Goal: Task Accomplishment & Management: Use online tool/utility

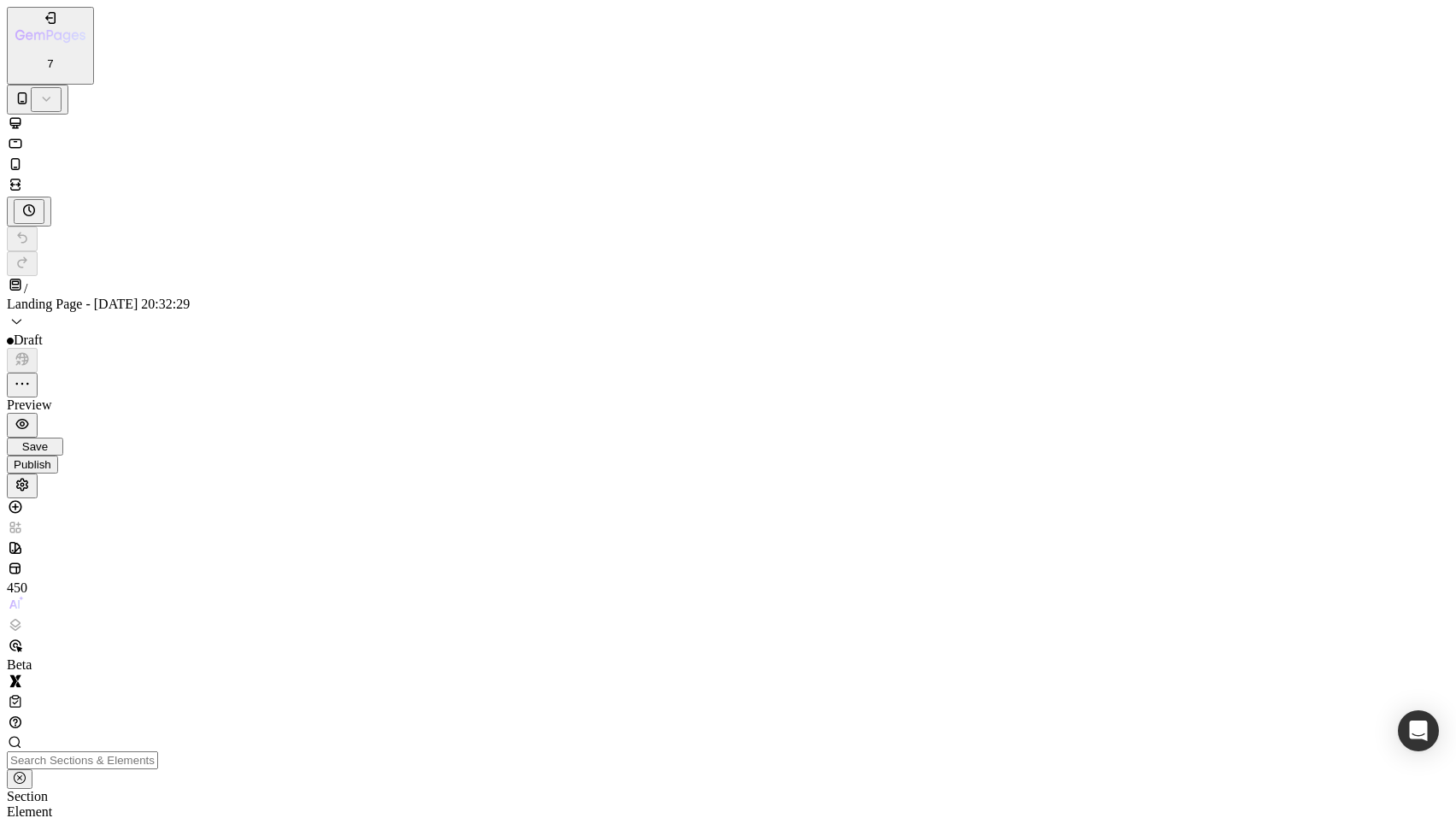
type input "[URL][DOMAIN_NAME]"
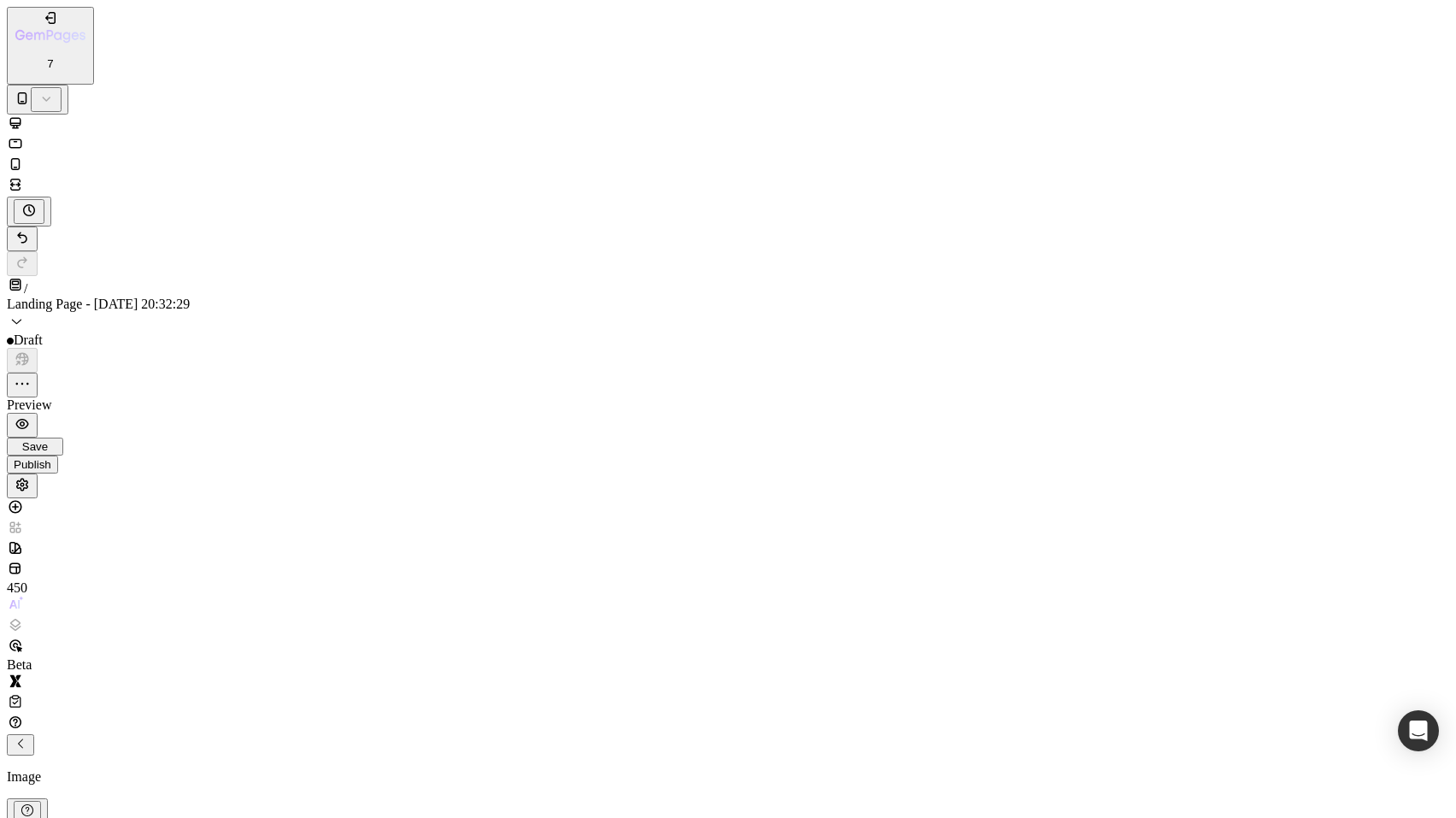
scroll to position [4714, 0]
type input "[URL][DOMAIN_NAME]"
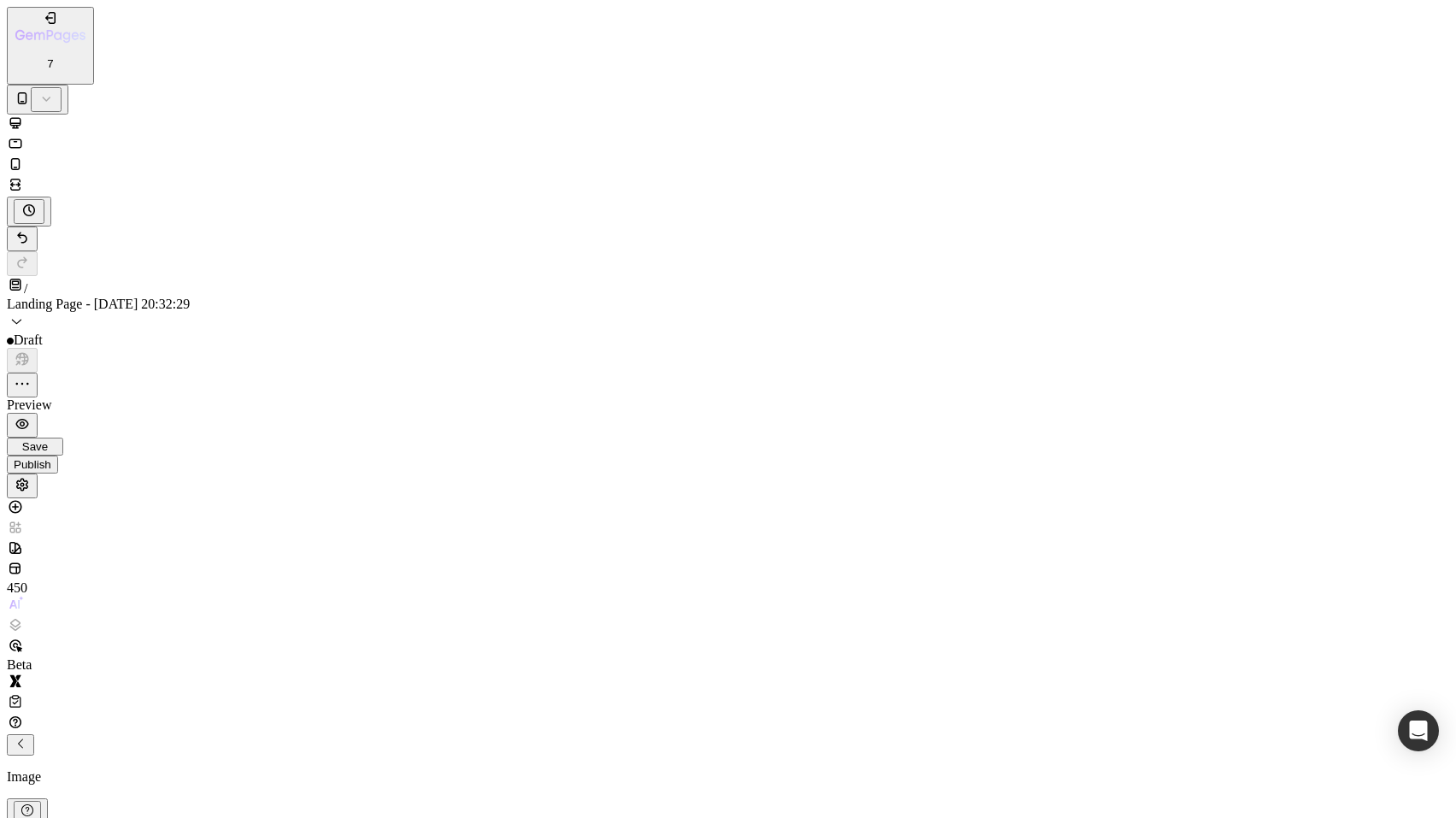
type input "[URL][DOMAIN_NAME]"
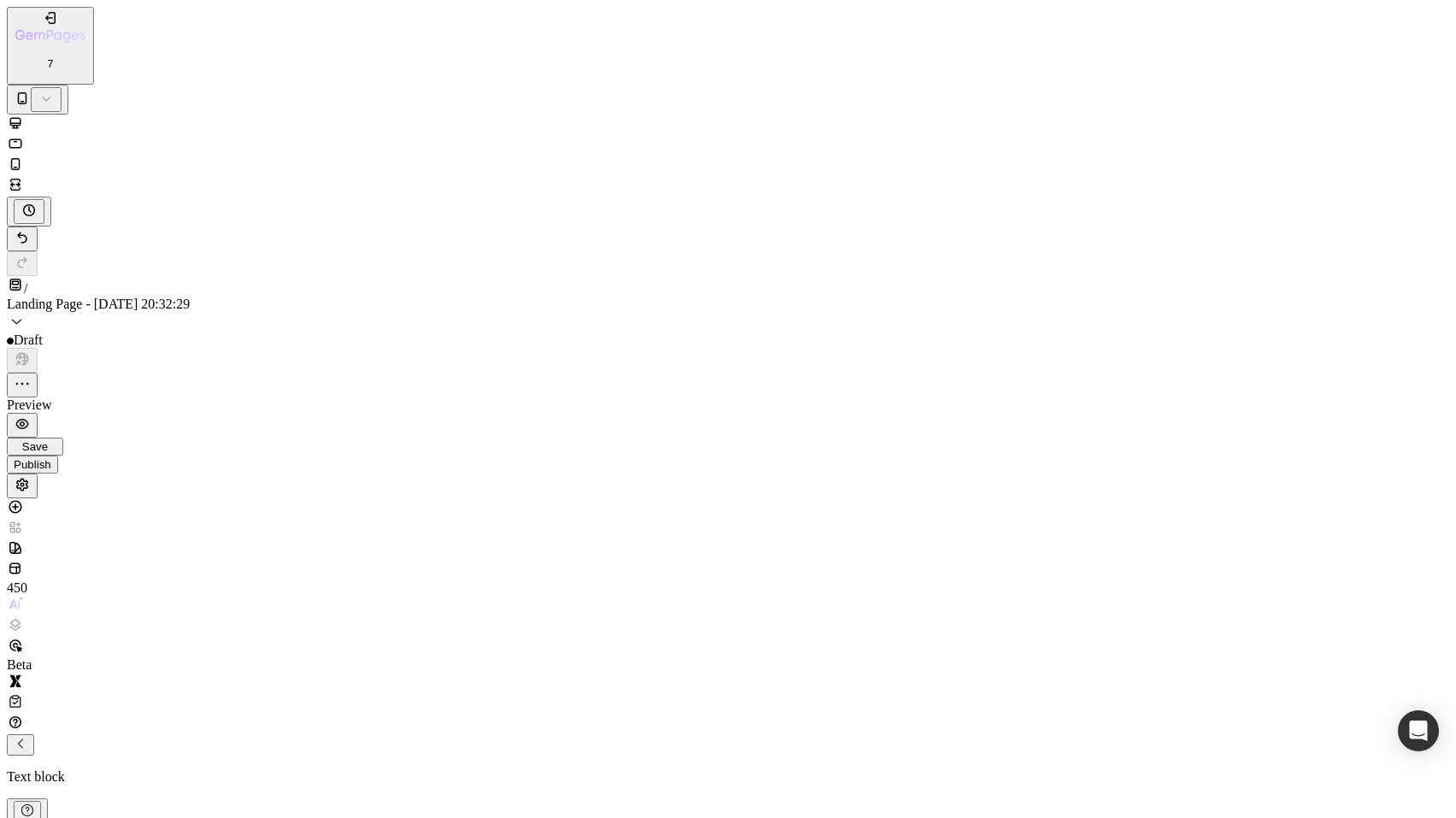
scroll to position [5511, 0]
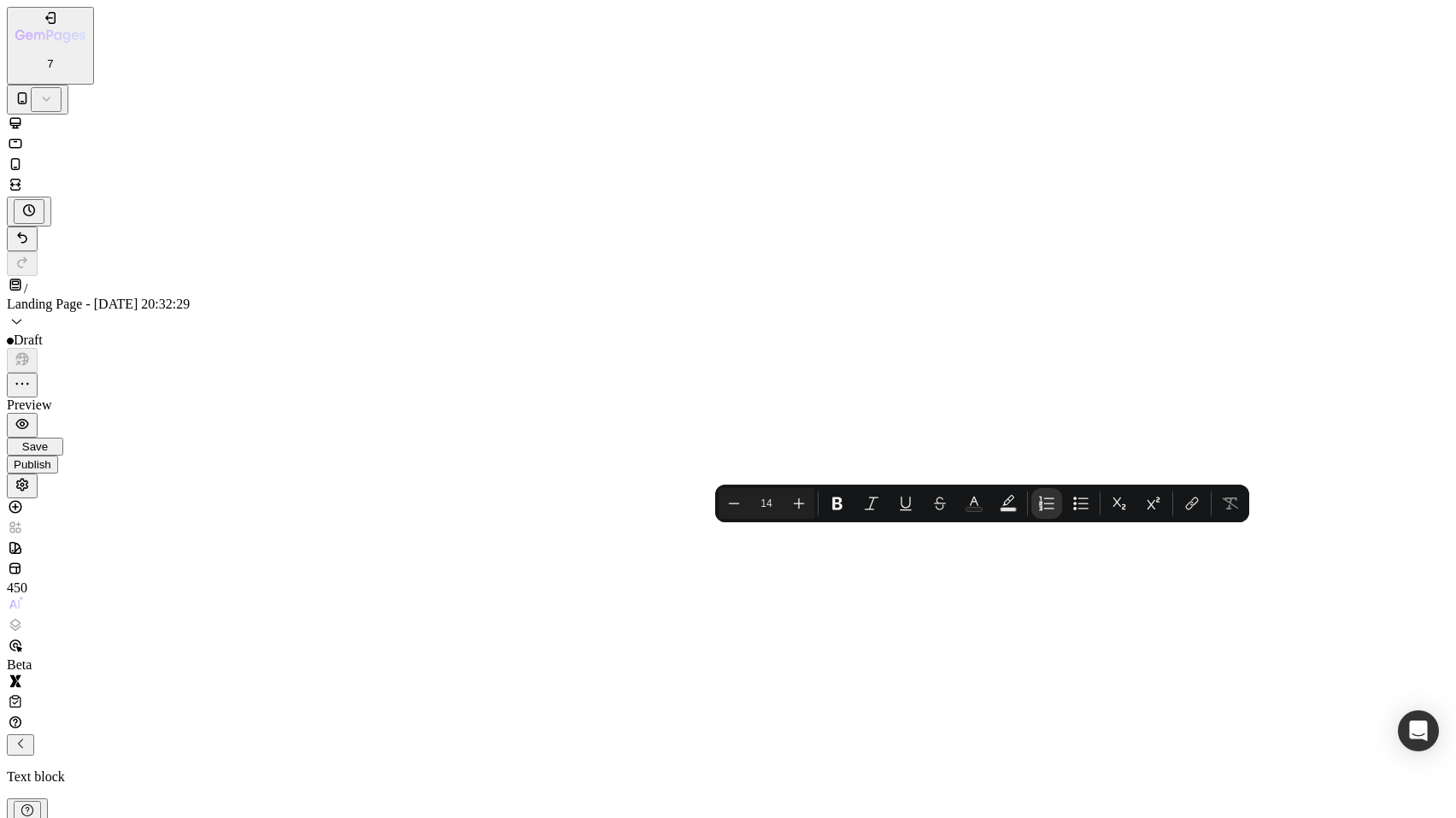
drag, startPoint x: 224, startPoint y: 27059, endPoint x: 46, endPoint y: 26911, distance: 231.5
click at [1043, 508] on icon "Editor contextual toolbar" at bounding box center [1047, 503] width 17 height 17
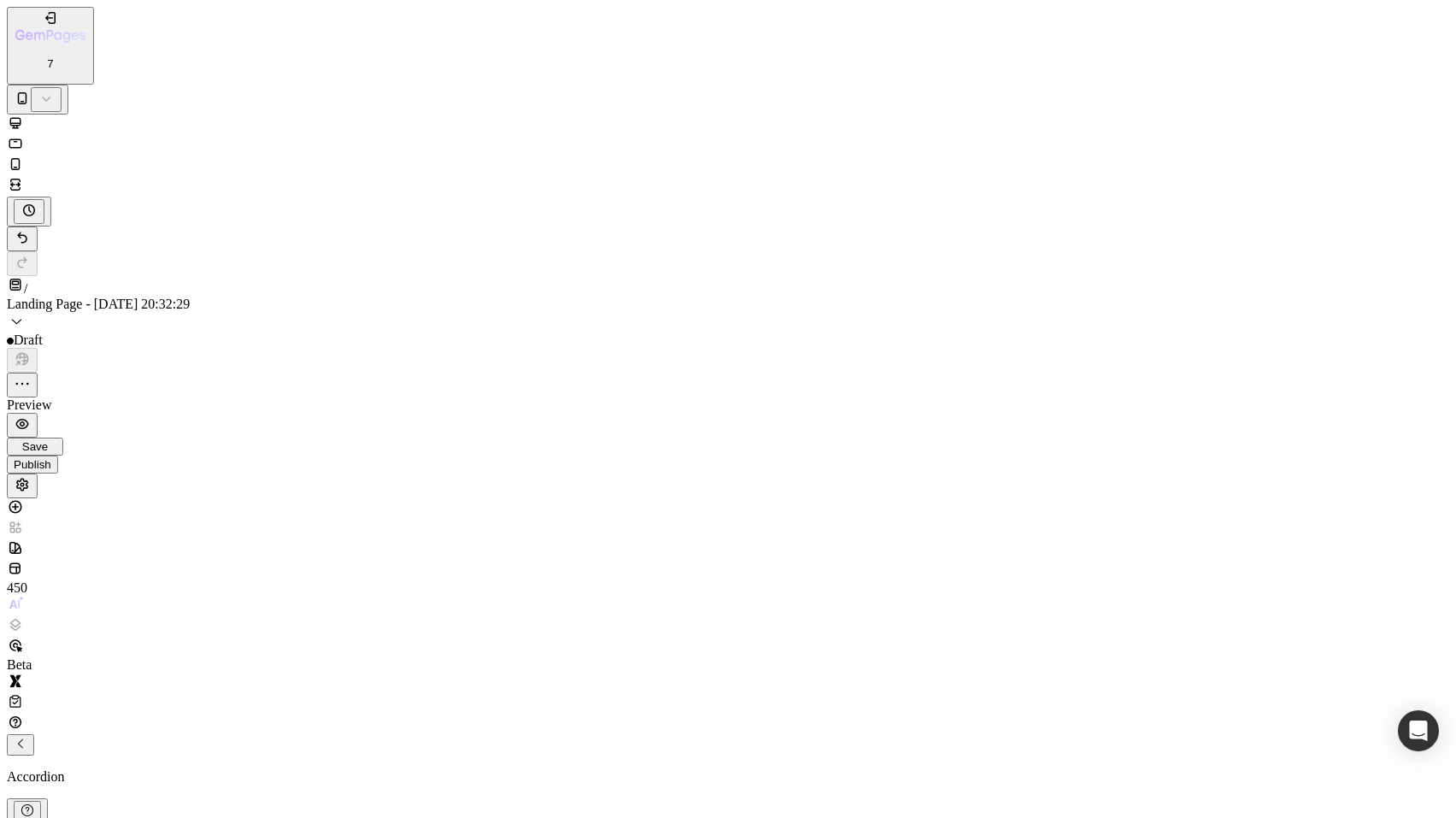
scroll to position [5555, 0]
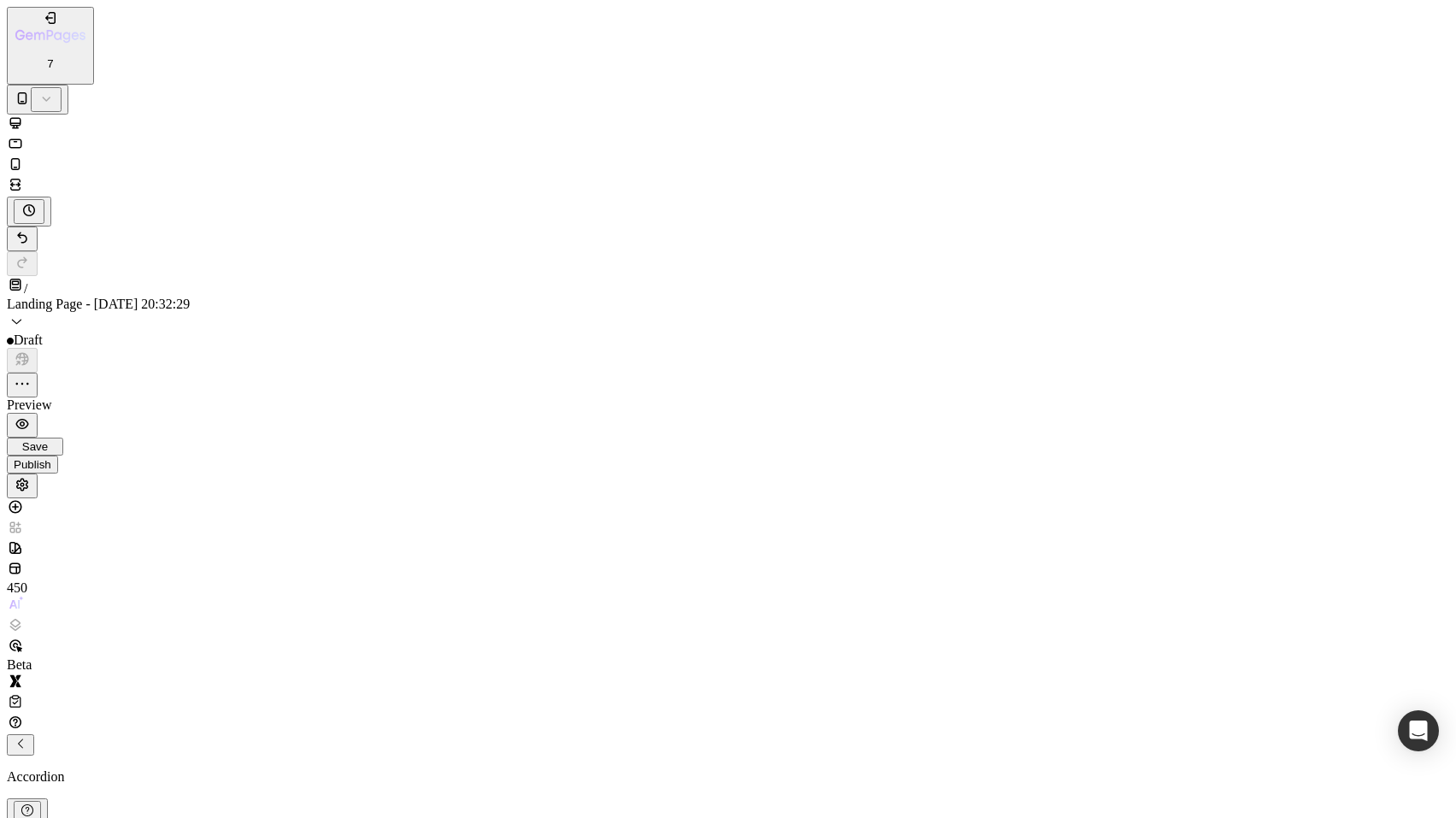
scroll to position [5475, 0]
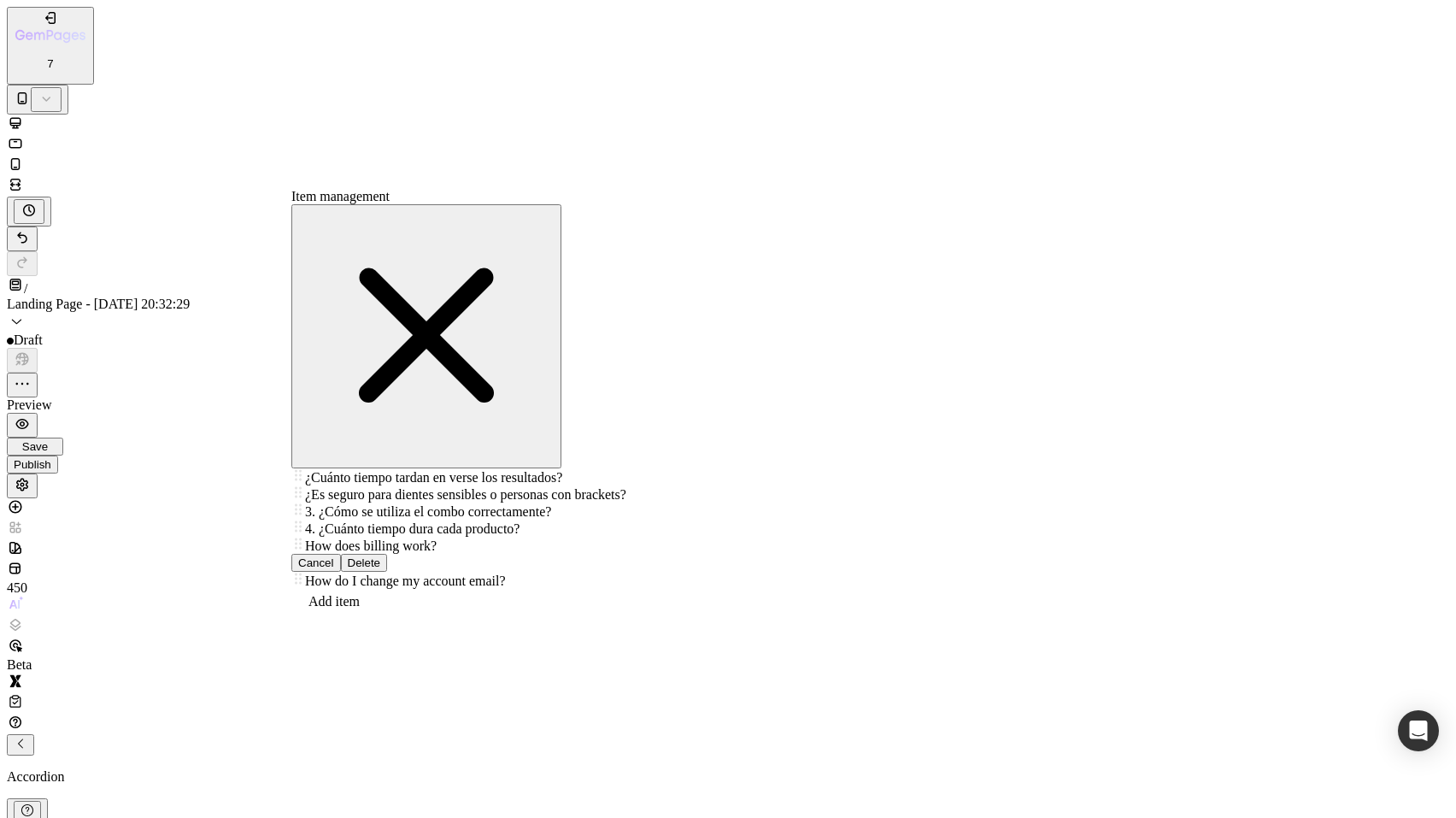
click at [381, 556] on div "Delete" at bounding box center [364, 562] width 33 height 13
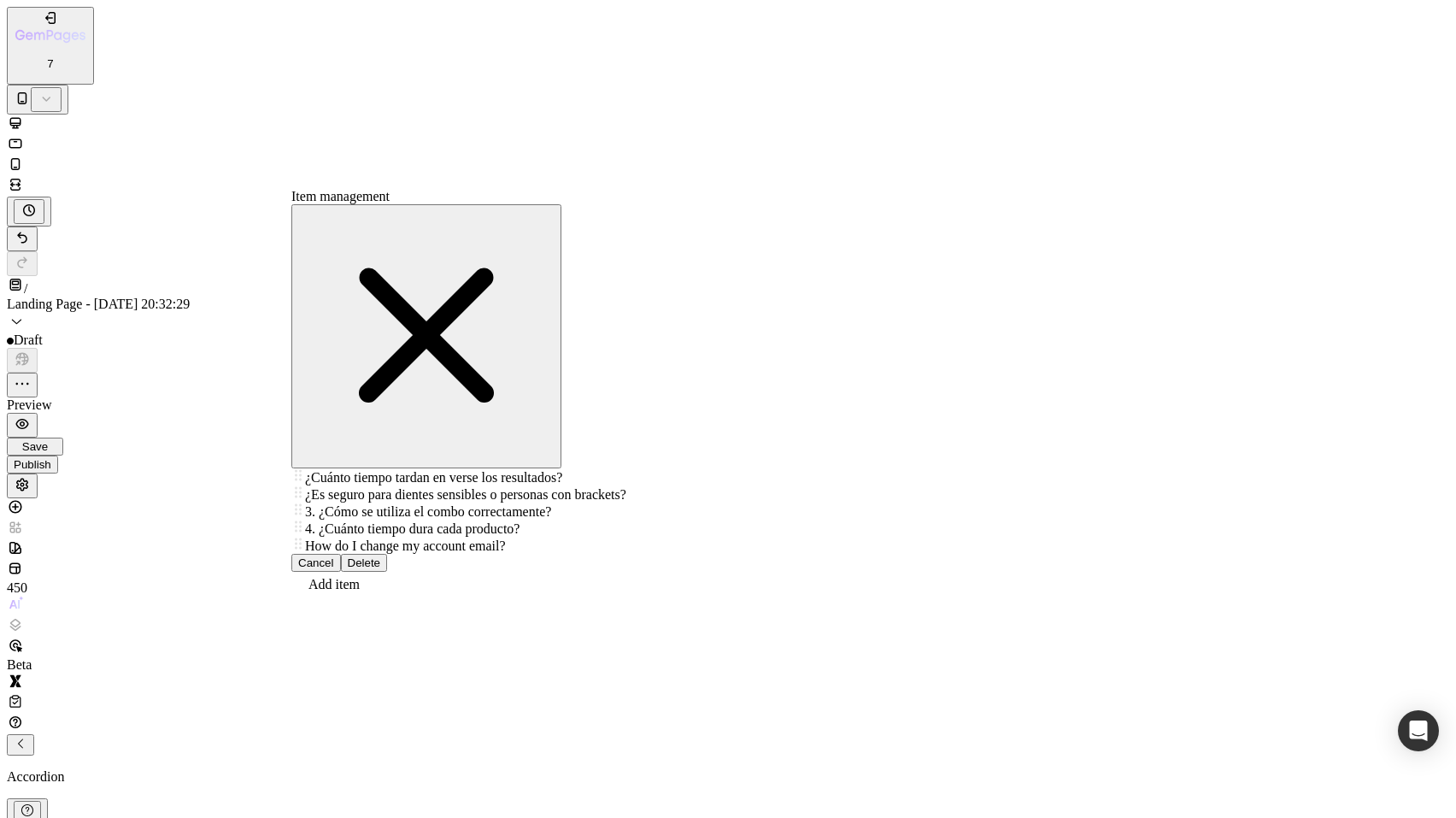
click at [381, 556] on div "Delete" at bounding box center [364, 562] width 33 height 13
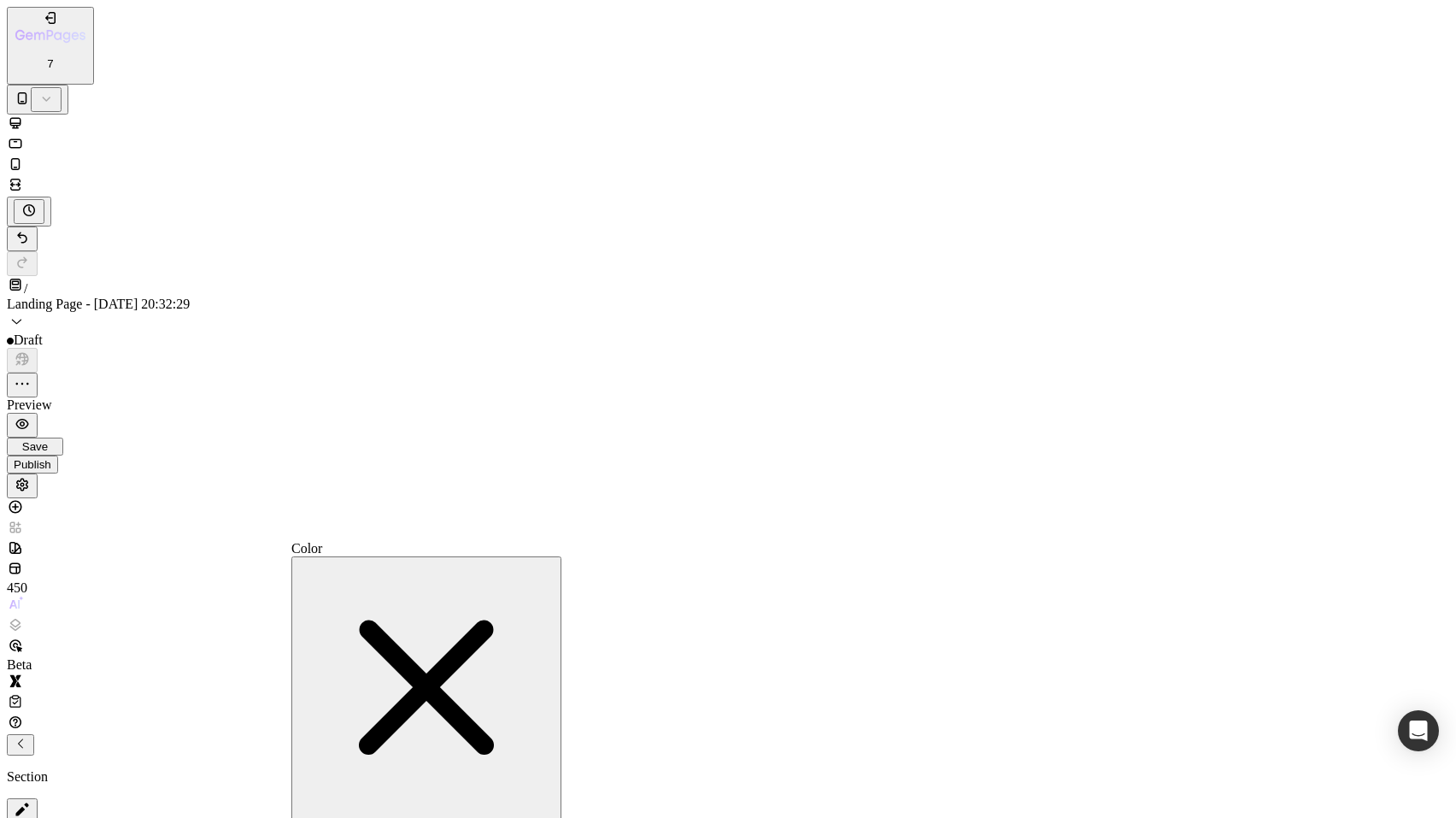
type input "DCD0F5"
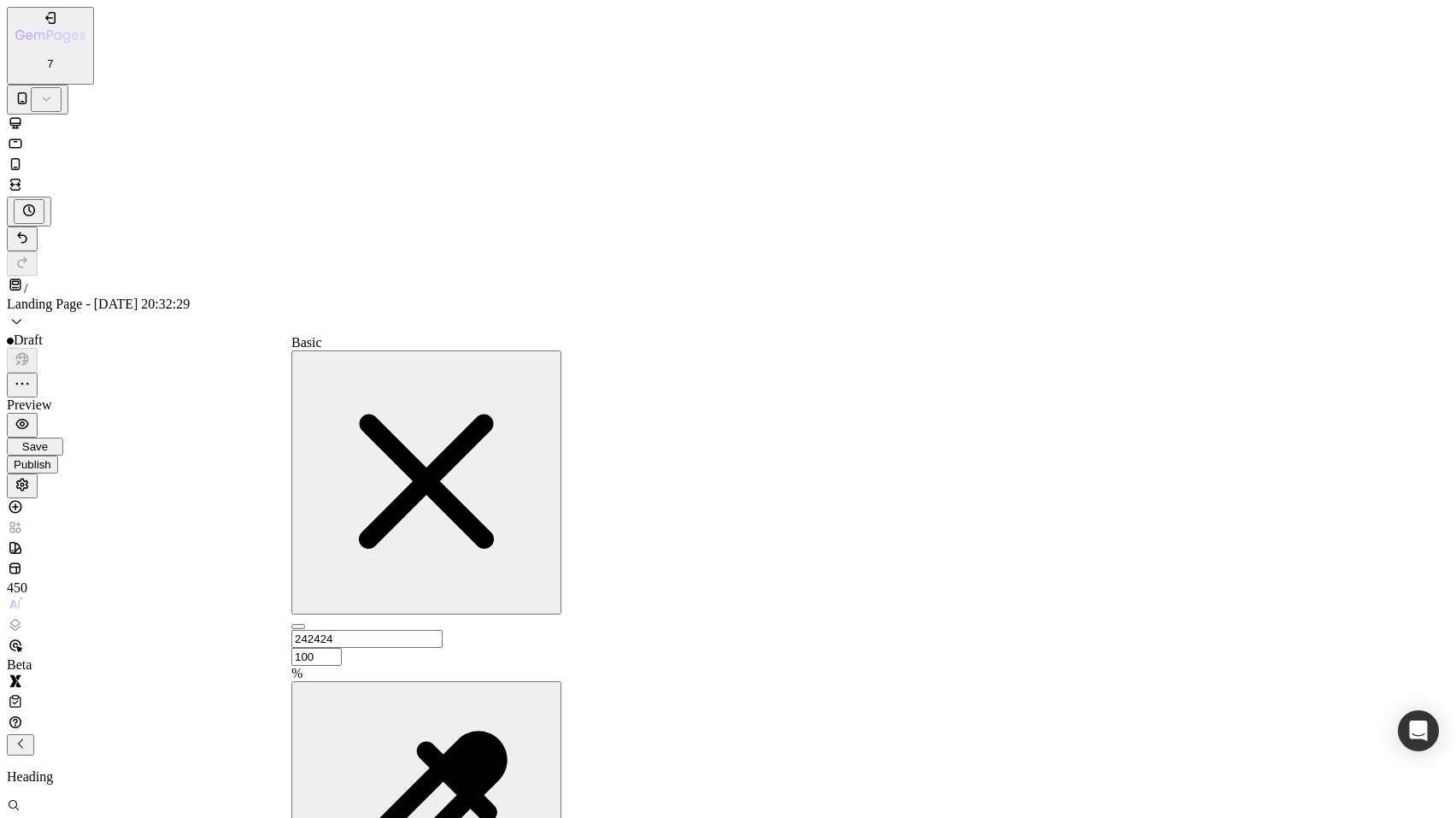
click at [298, 627] on div "button" at bounding box center [298, 627] width 0 height 0
drag, startPoint x: 352, startPoint y: 498, endPoint x: 270, endPoint y: 407, distance: 122.5
type input "FFFFFF"
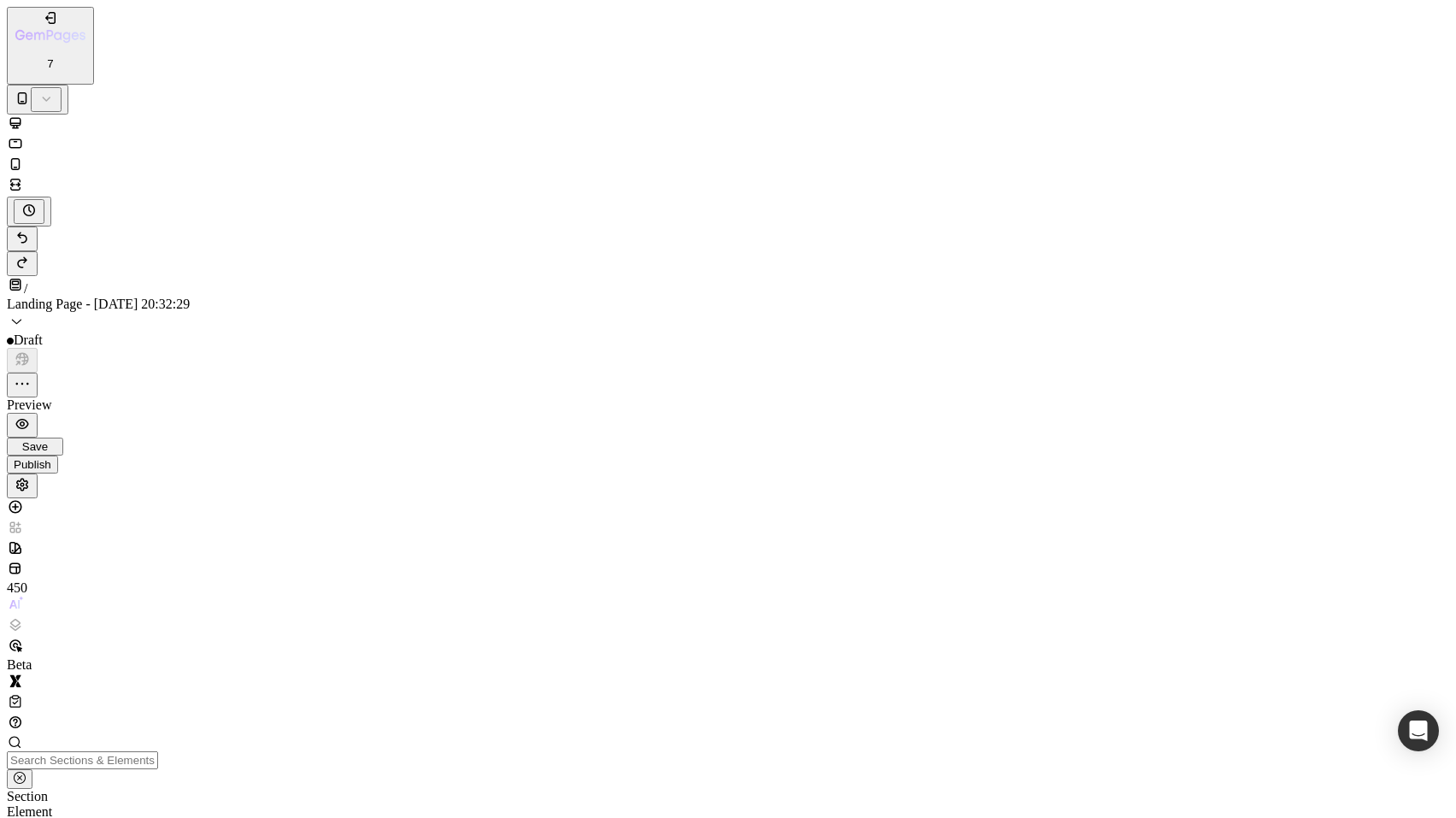
scroll to position [5064, 0]
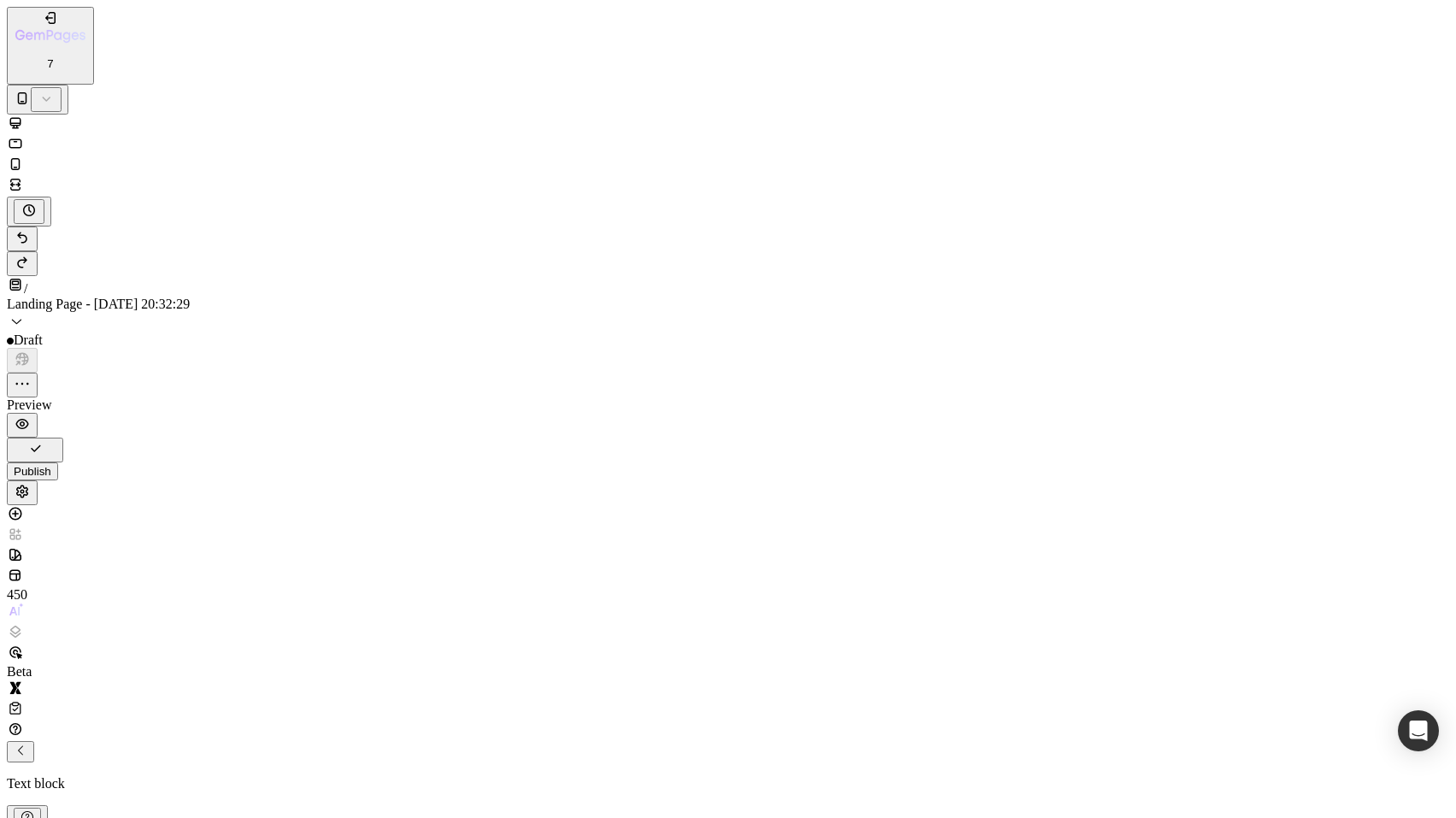
type input "16"
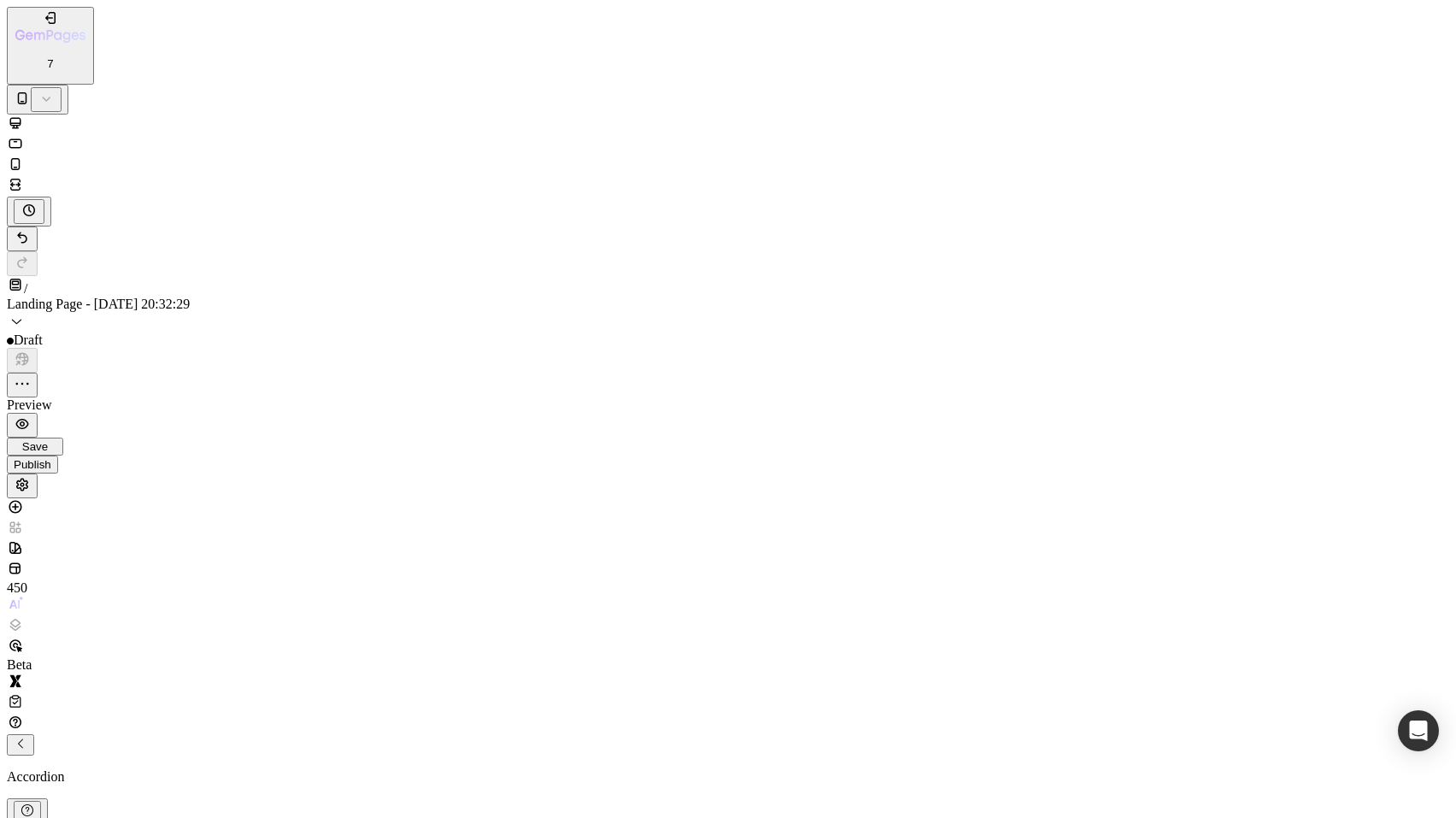
type input "16"
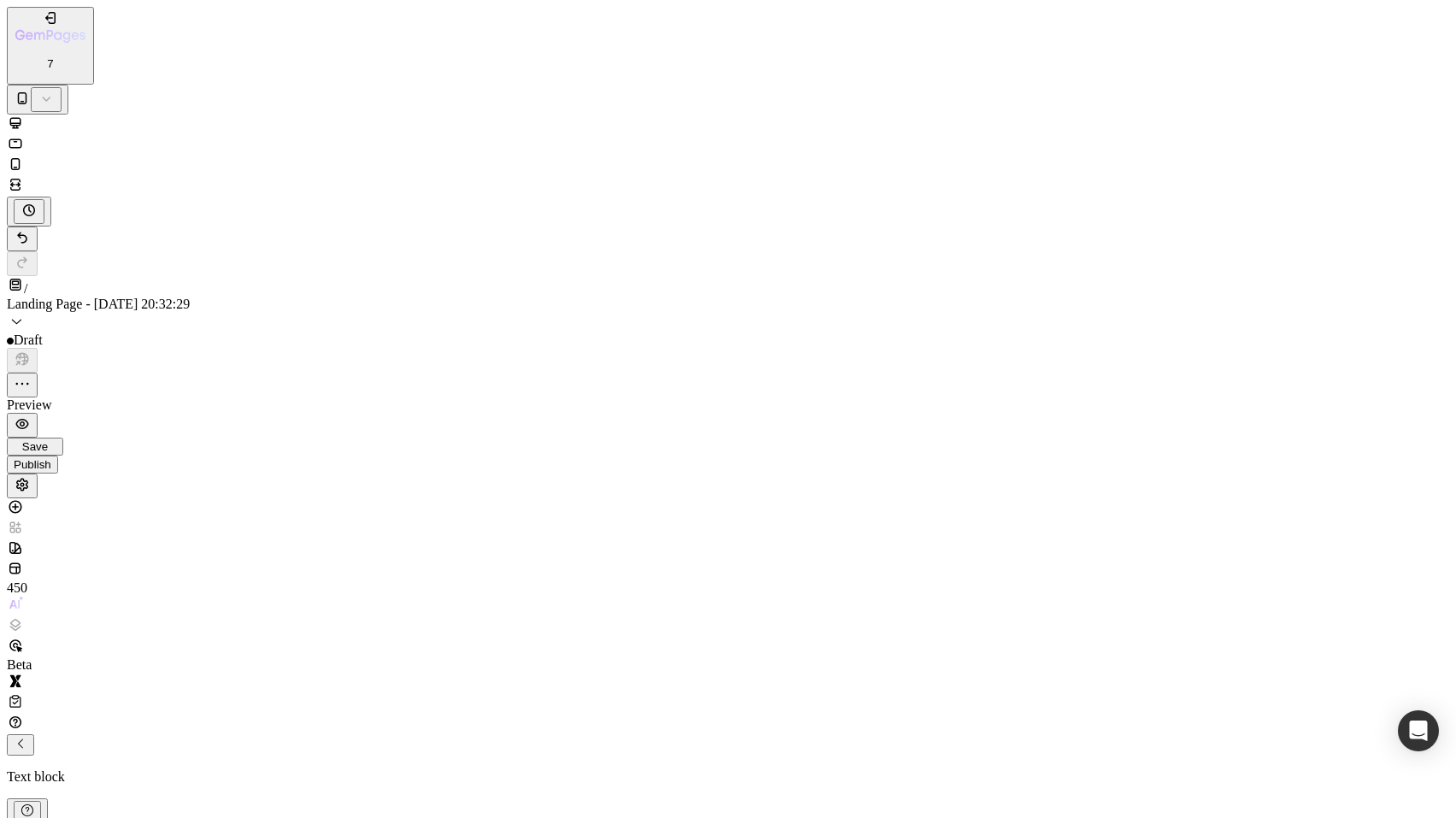
type input "16"
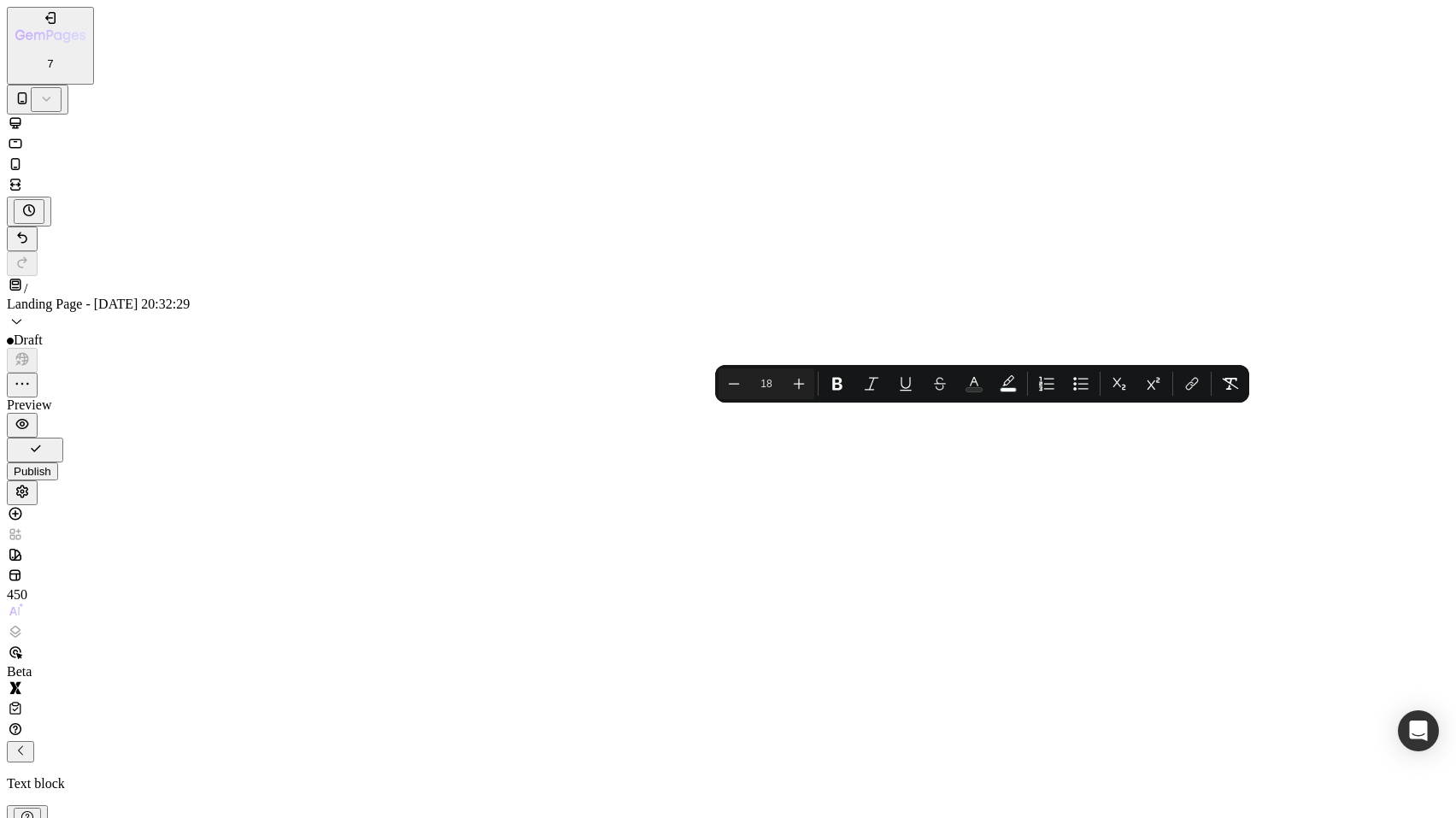
copy span "Con uso regular, el irrigador tiene una larga vida útil (recargable), y la espu…"
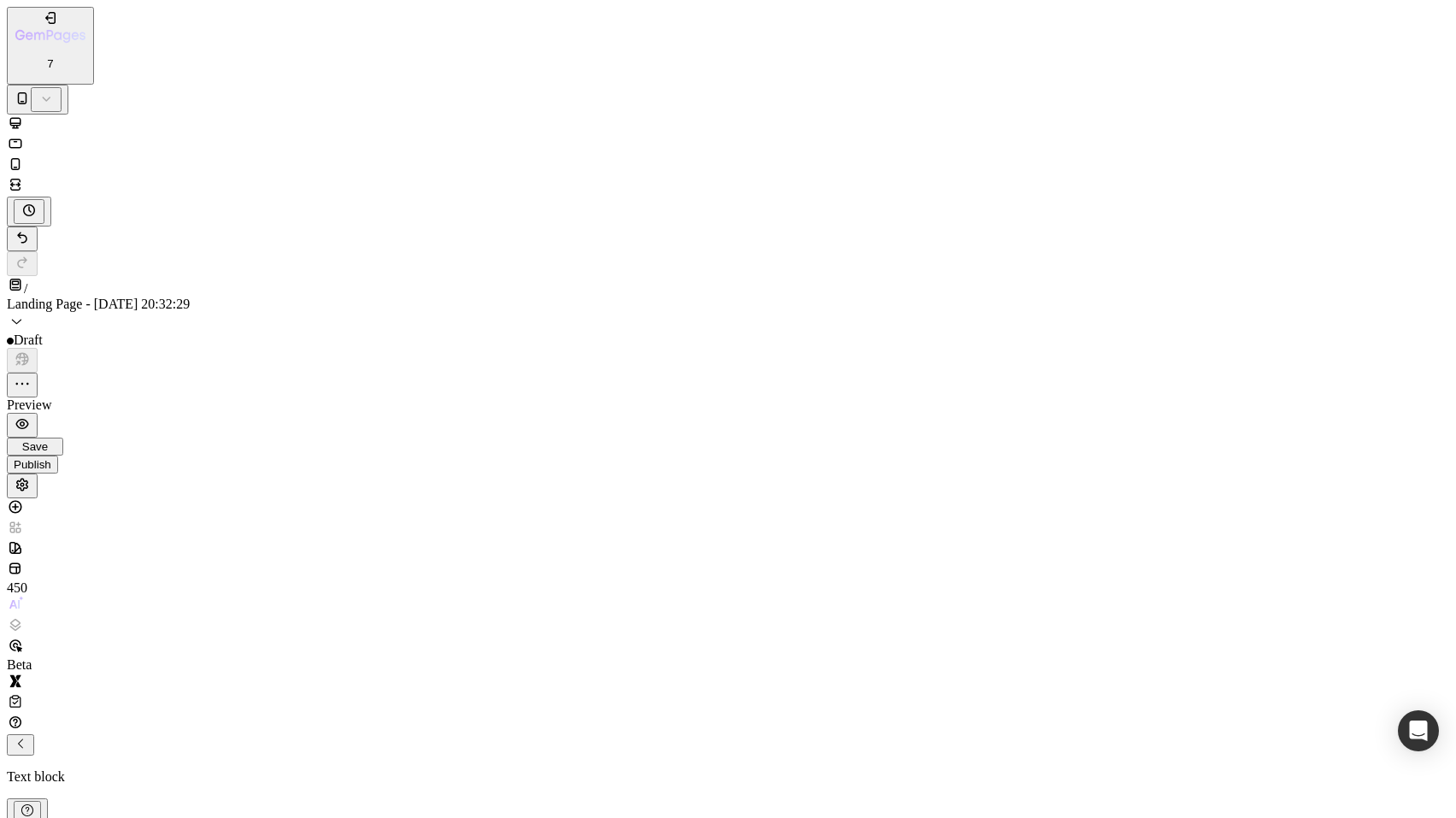
type input "16"
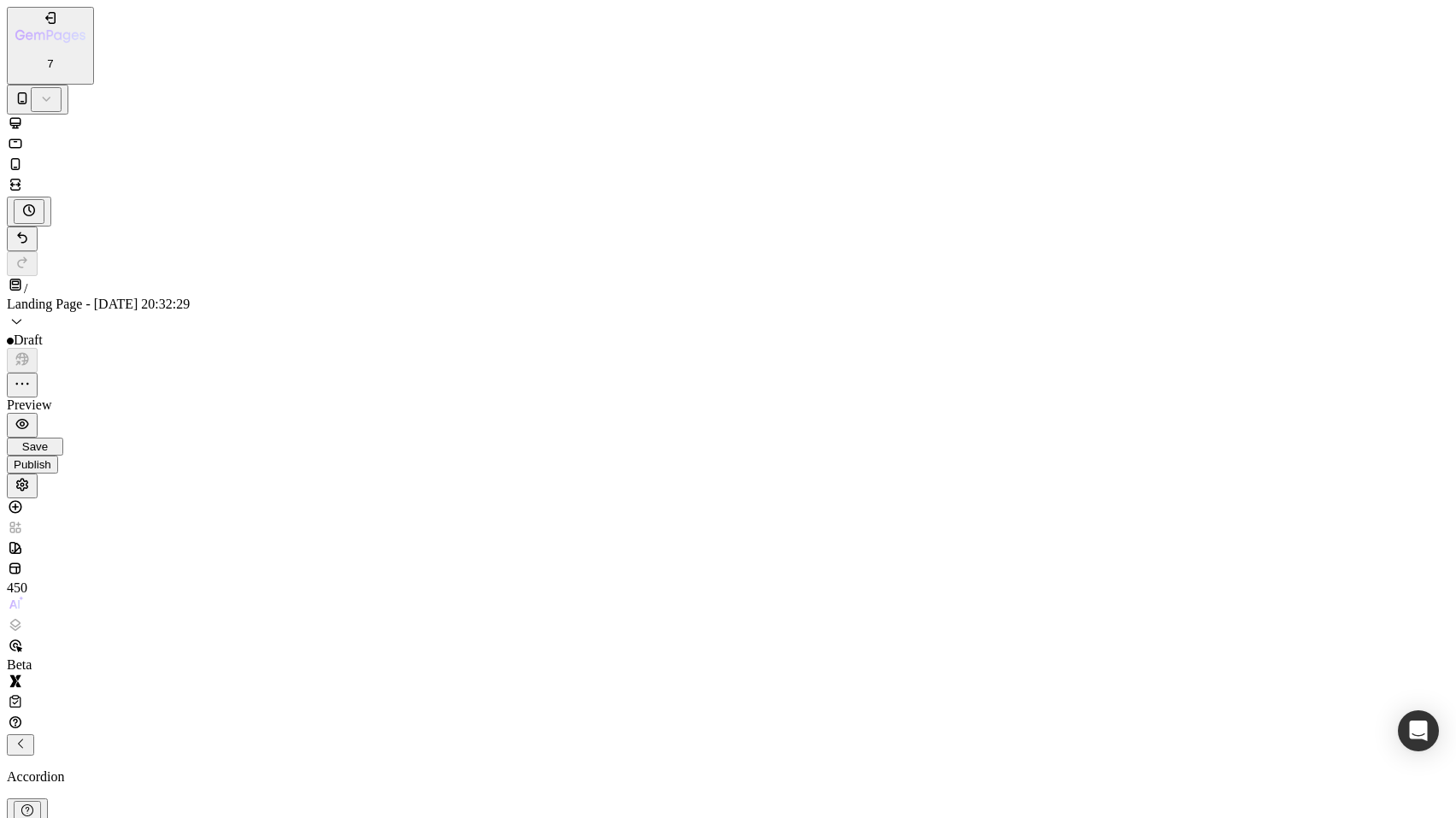
click at [48, 440] on span "Save" at bounding box center [35, 446] width 25 height 13
click at [38, 372] on button "button" at bounding box center [22, 385] width 31 height 25
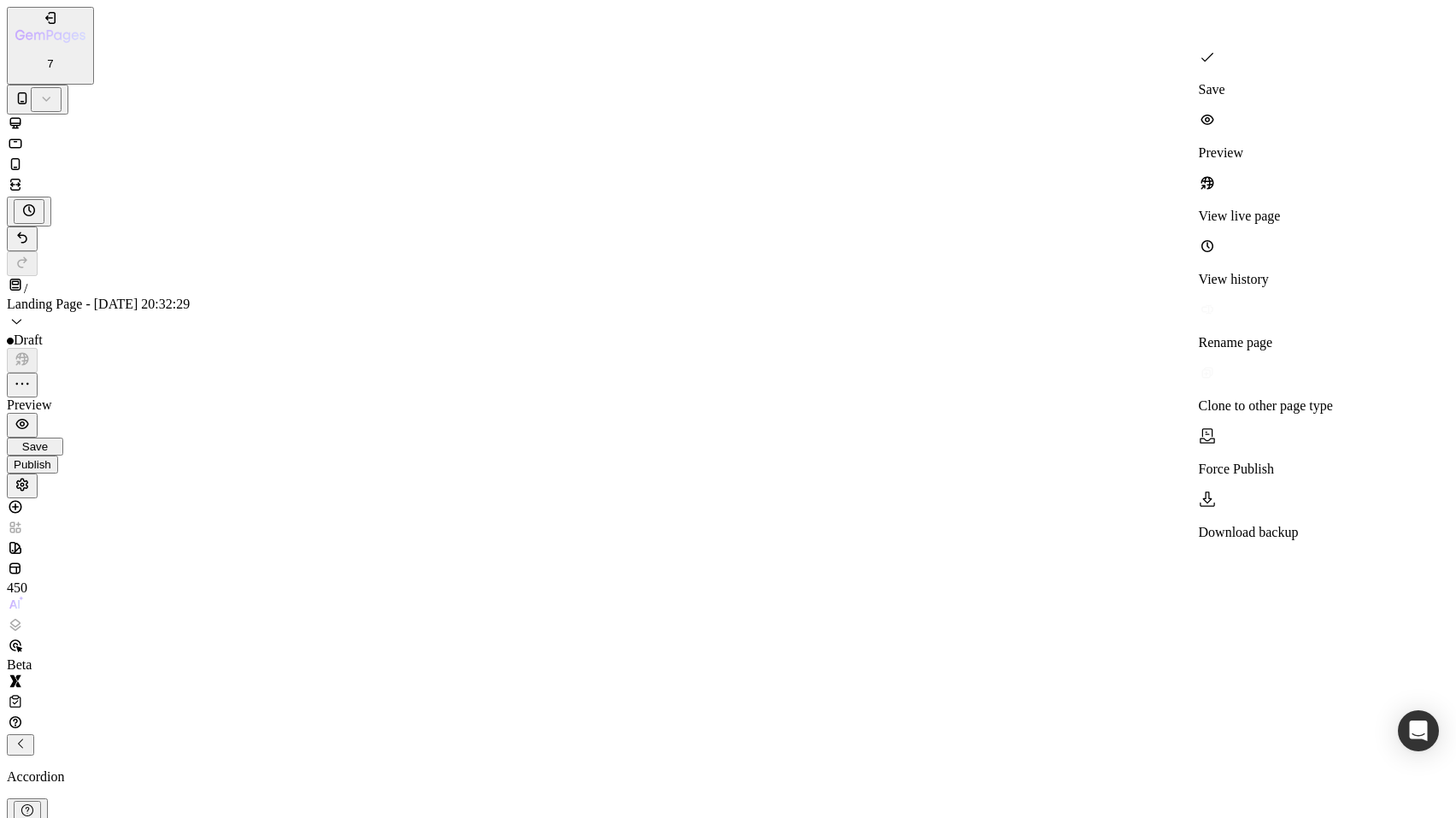
click at [38, 372] on button "button" at bounding box center [22, 385] width 31 height 25
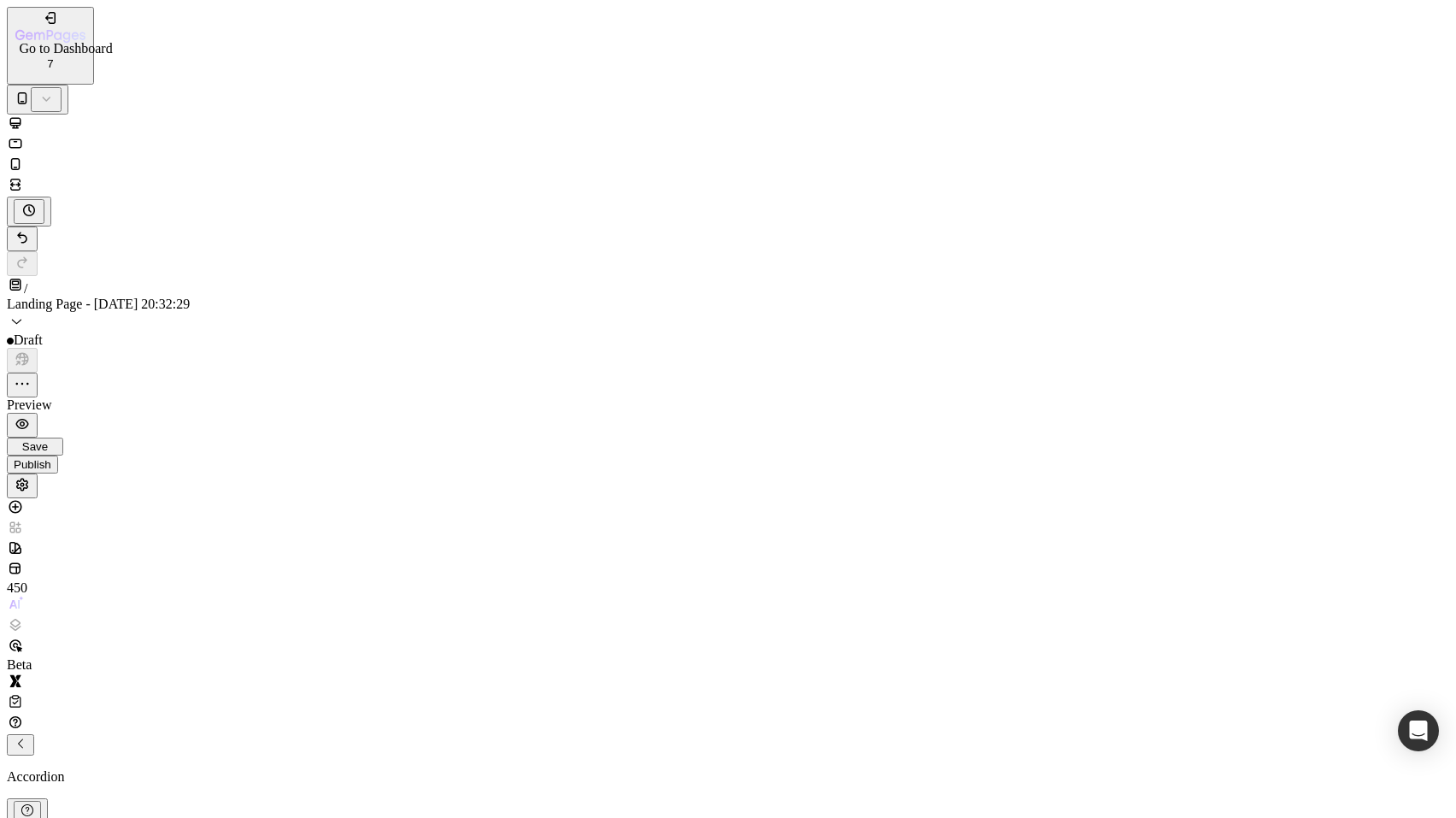
click at [86, 32] on div "7" at bounding box center [51, 50] width 70 height 41
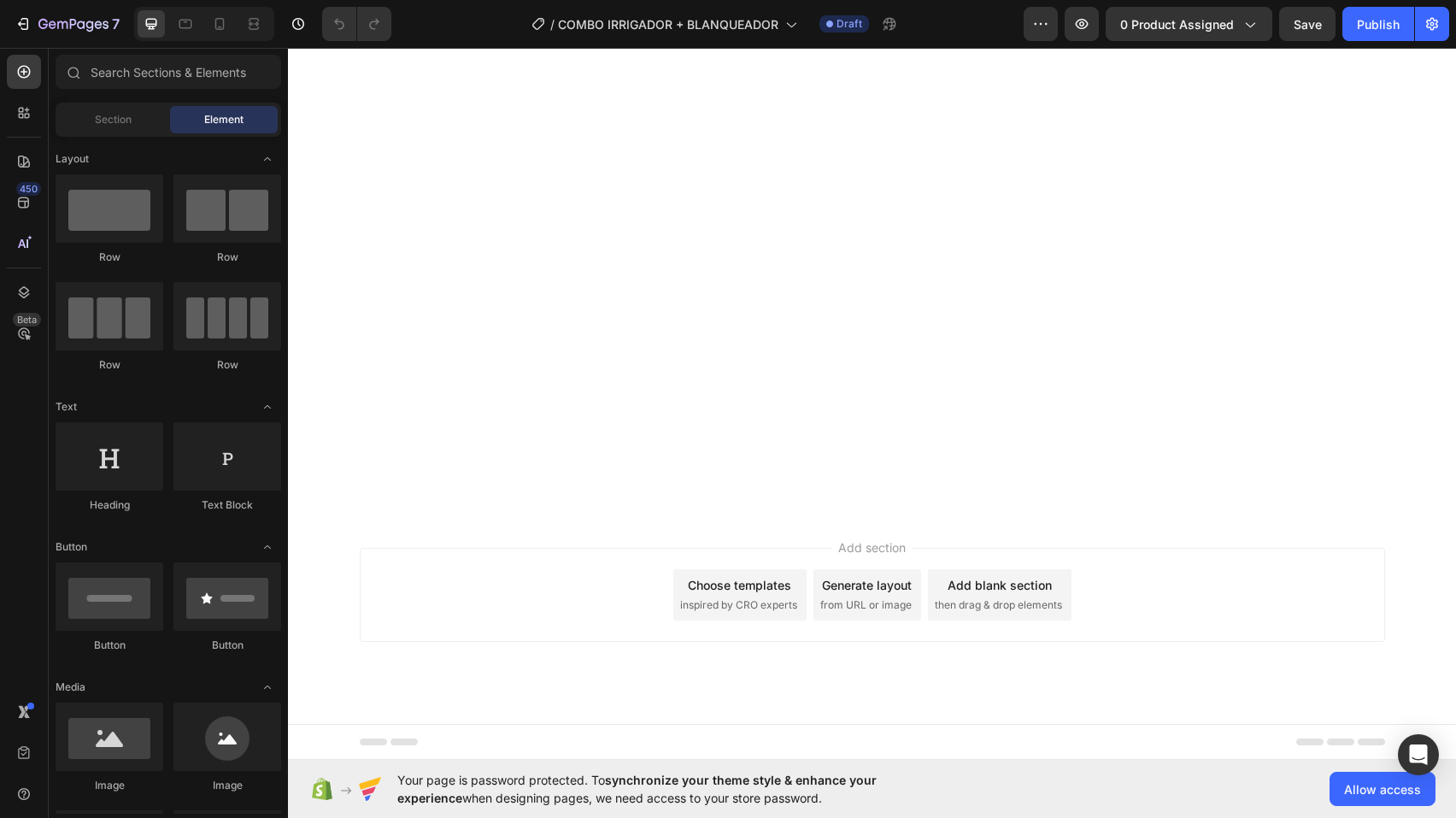
scroll to position [4175, 0]
click at [217, 23] on icon at bounding box center [220, 24] width 17 height 17
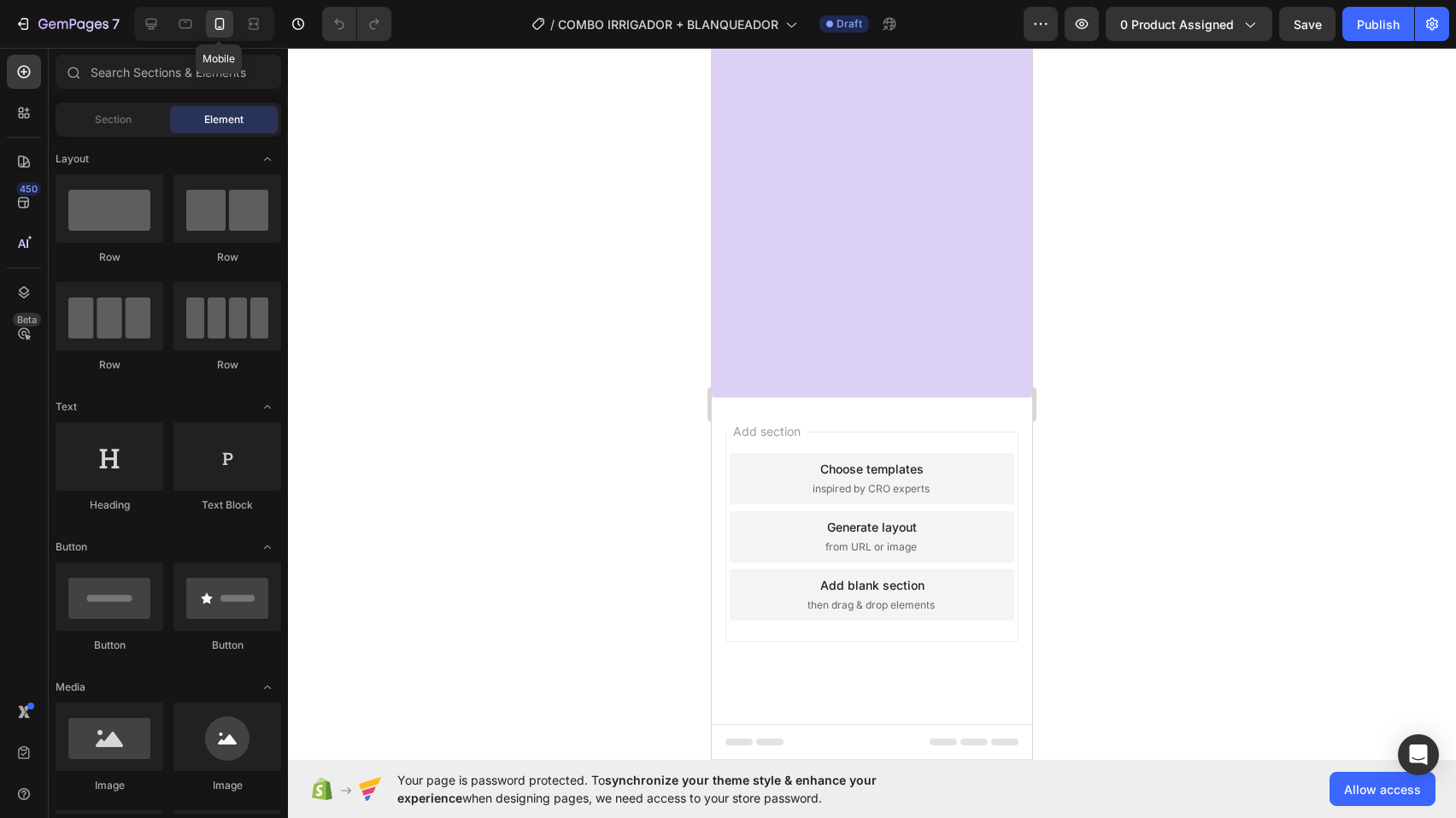
scroll to position [4173, 0]
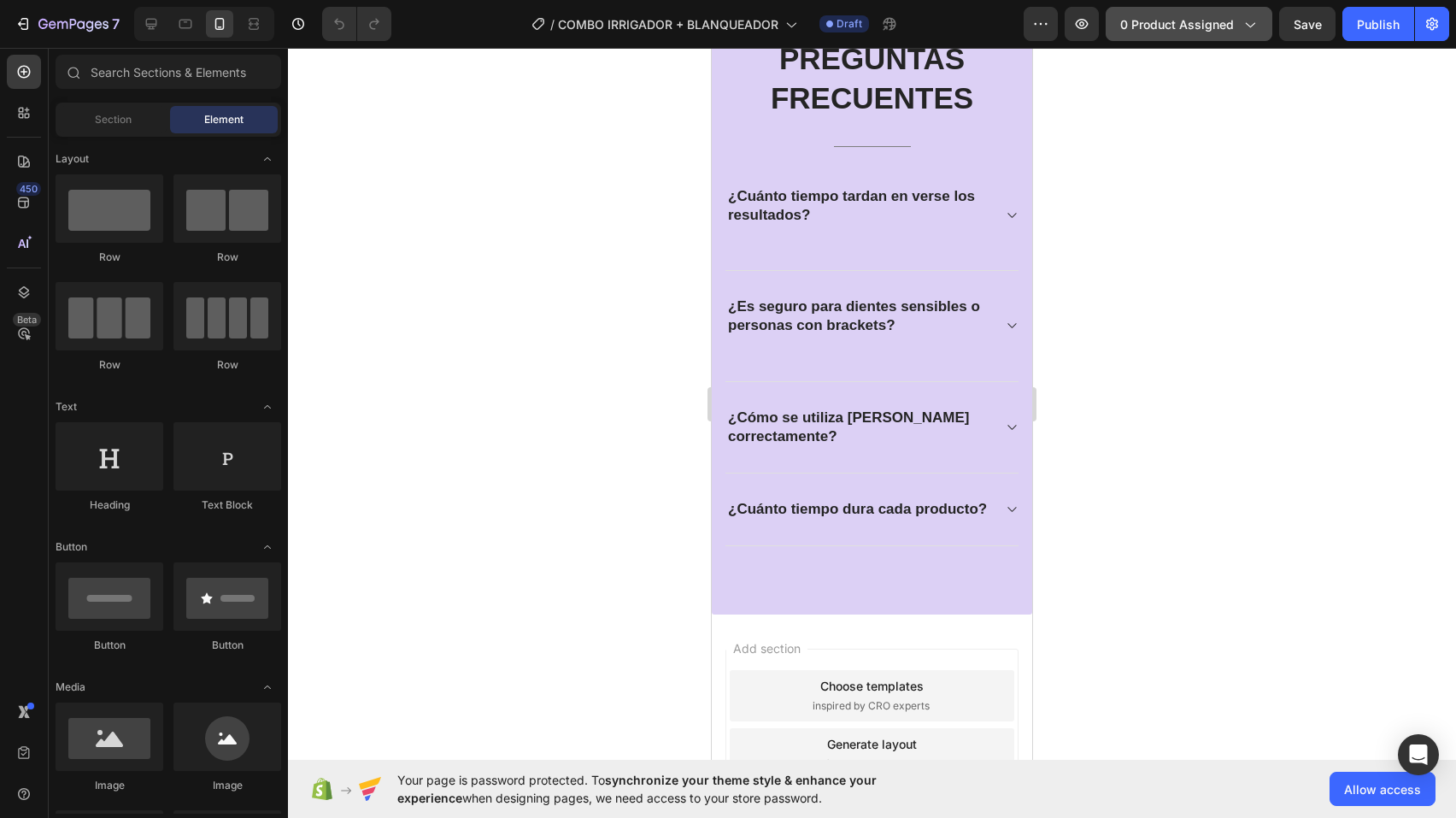
click at [1196, 31] on span "0 product assigned" at bounding box center [1177, 24] width 114 height 17
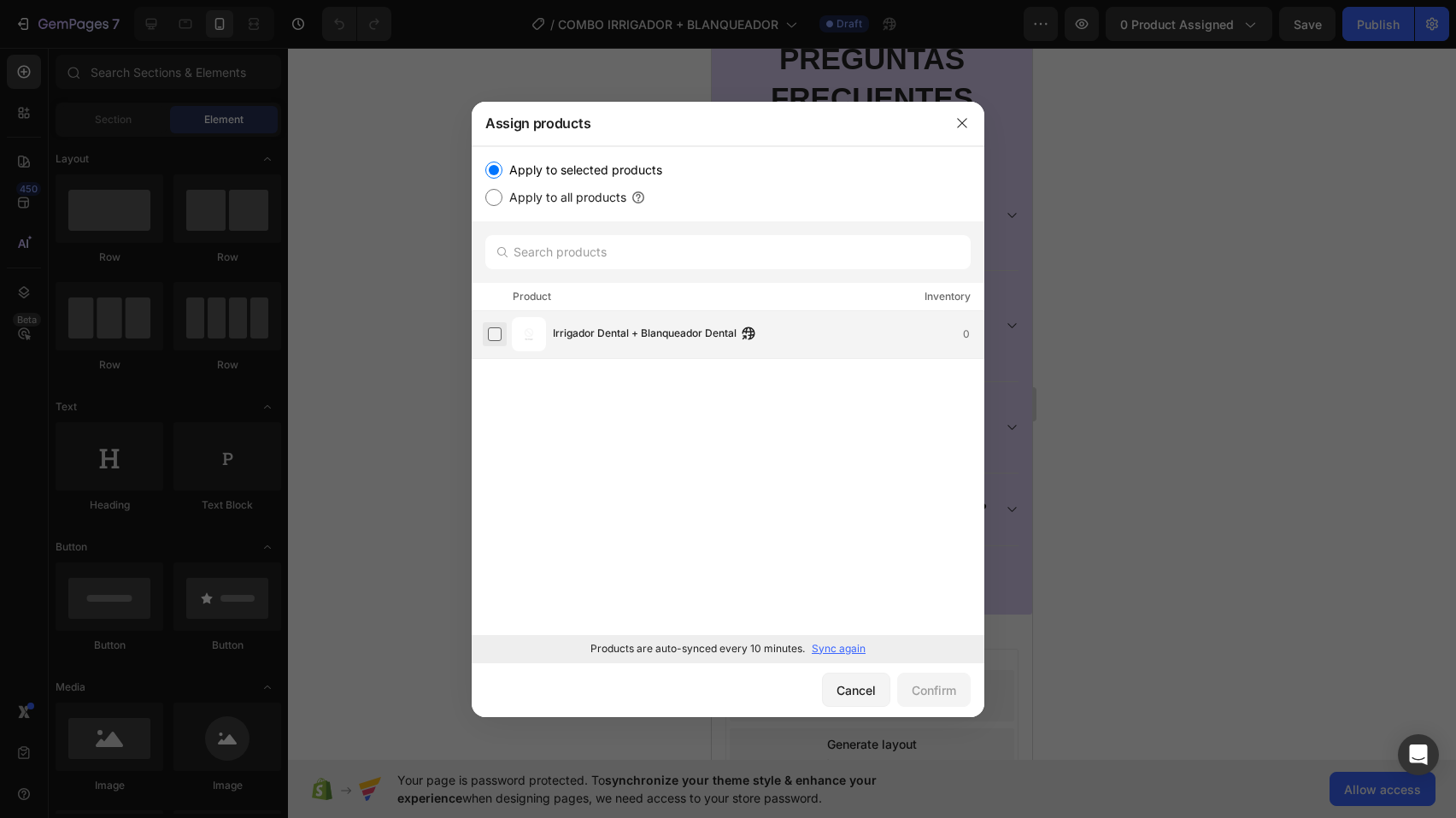
click at [494, 334] on label at bounding box center [495, 334] width 14 height 14
click at [935, 706] on div "Cancel Confirm" at bounding box center [728, 689] width 513 height 54
click at [940, 697] on div "Confirm" at bounding box center [934, 690] width 45 height 17
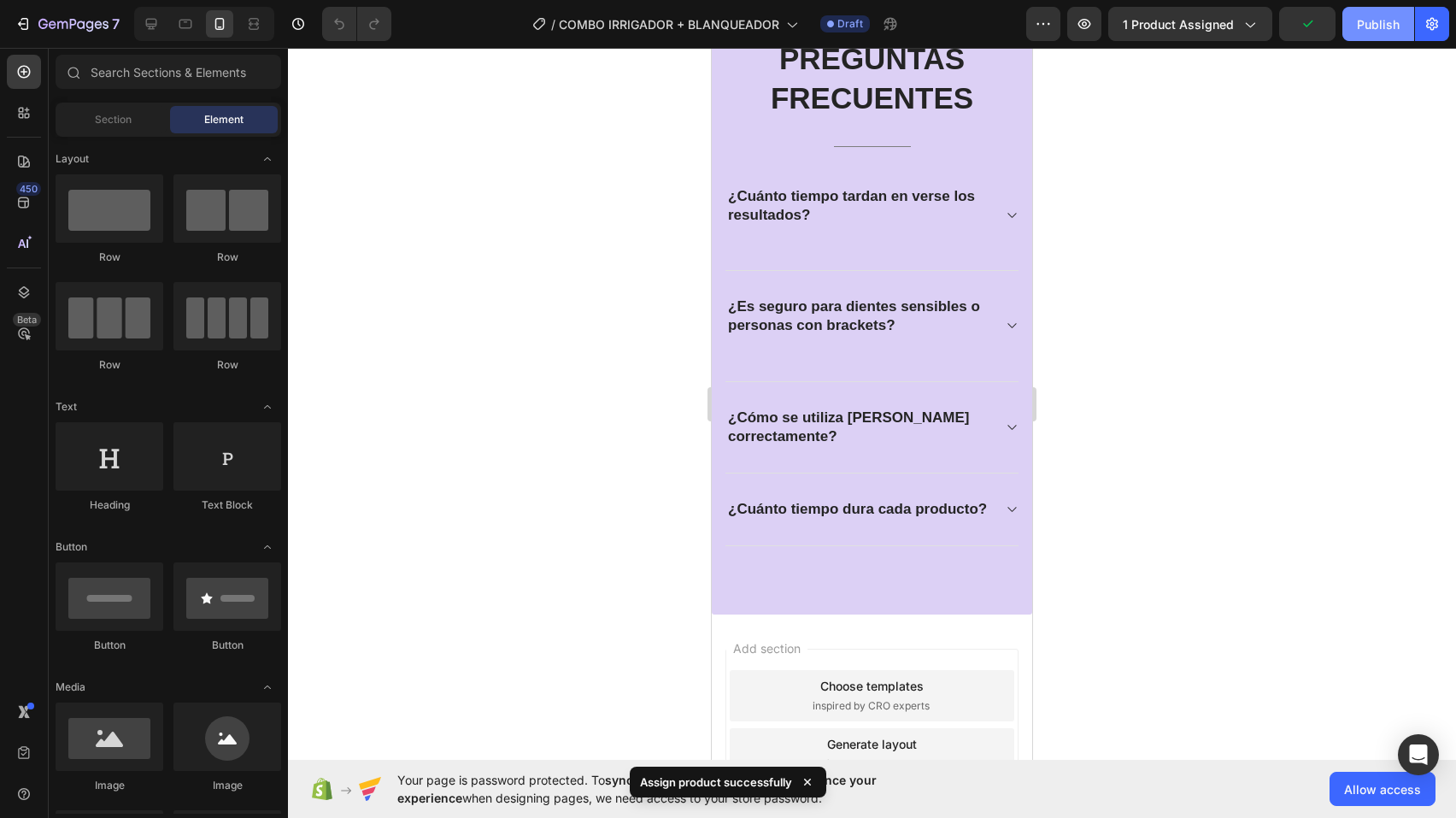
click at [1403, 31] on button "Publish" at bounding box center [1378, 23] width 72 height 34
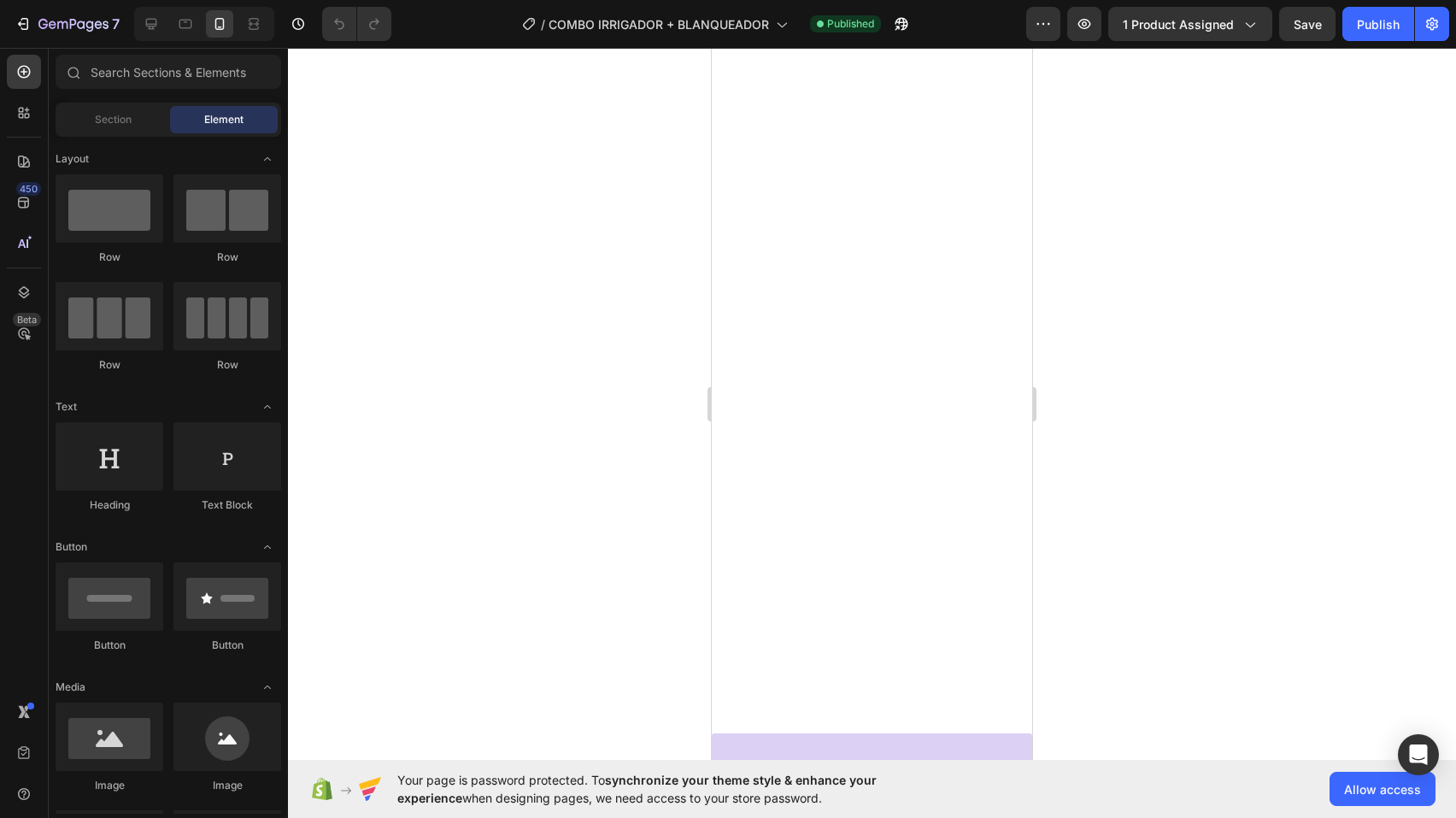
scroll to position [0, 0]
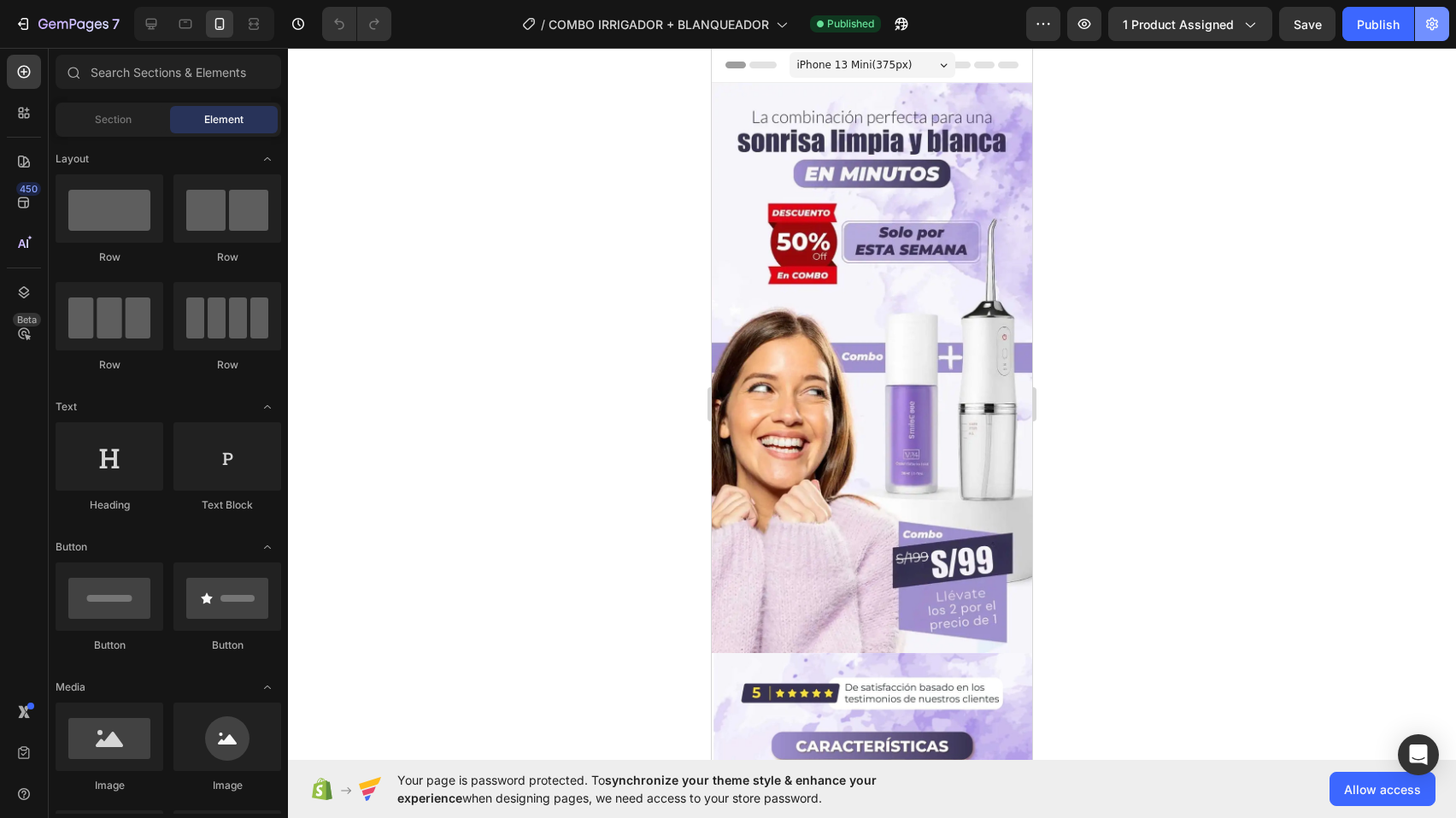
click at [1432, 31] on icon "button" at bounding box center [1433, 24] width 17 height 17
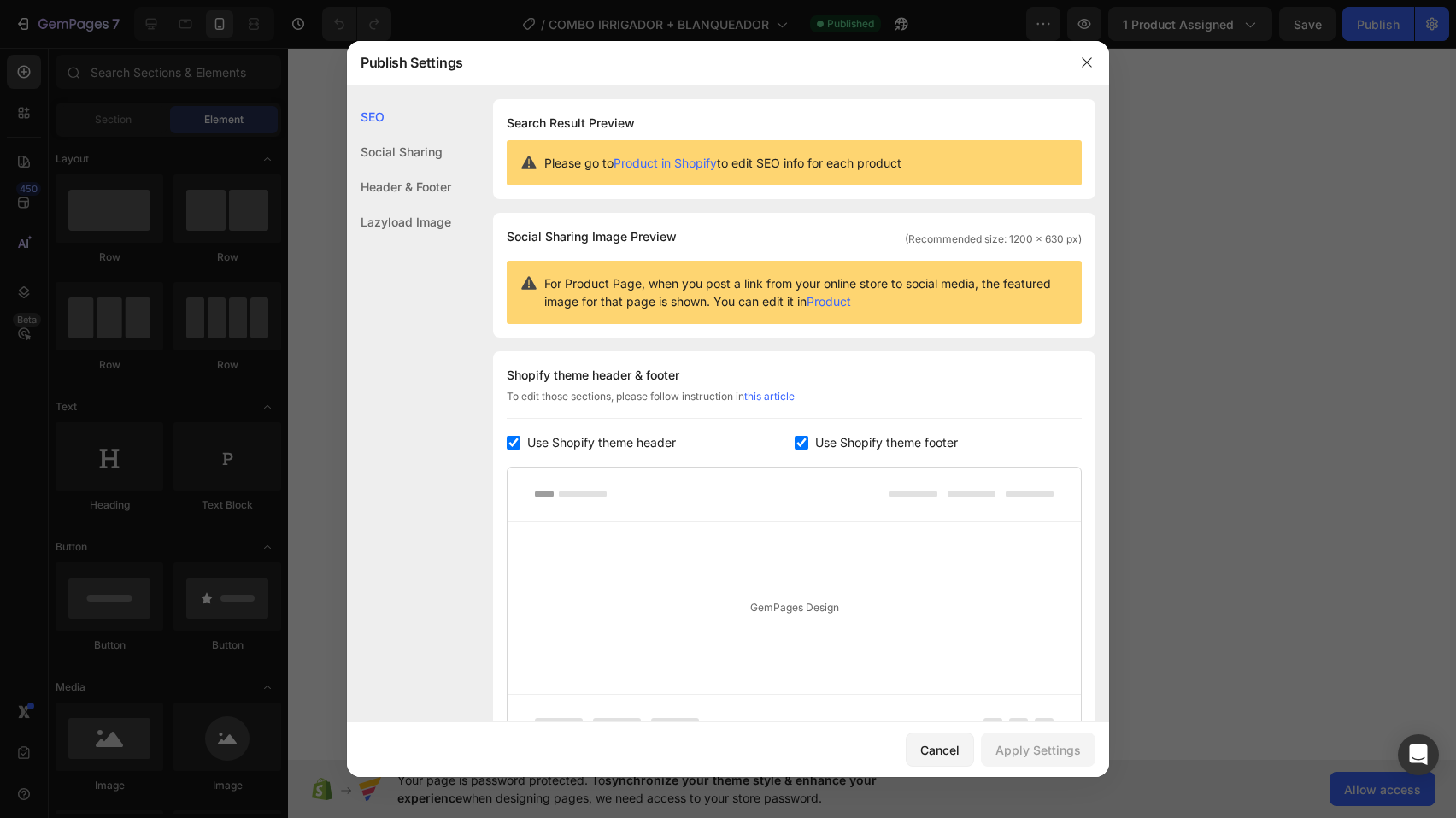
click at [514, 442] on input "checkbox" at bounding box center [513, 442] width 14 height 14
checkbox input "false"
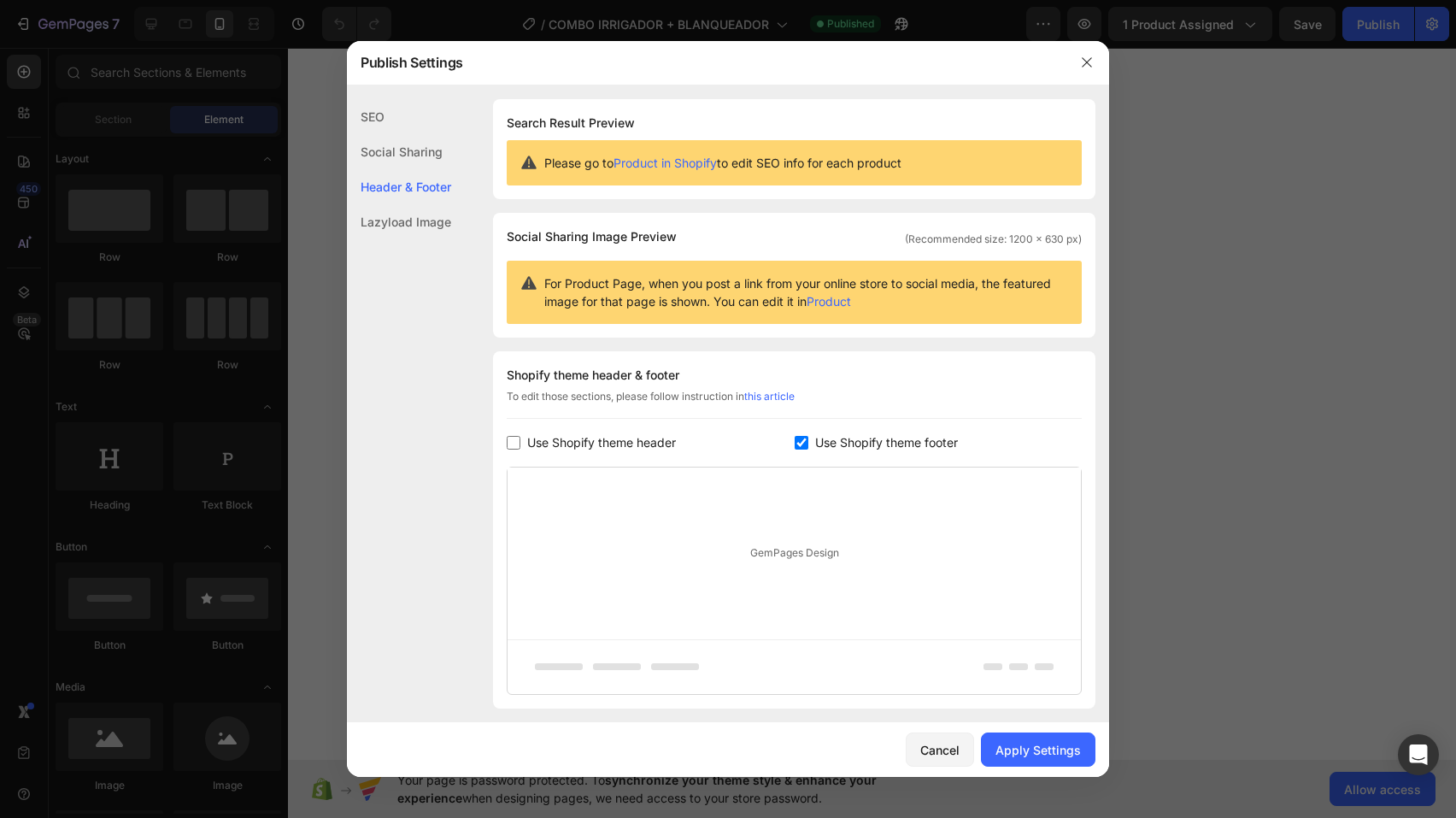
click at [795, 445] on input "checkbox" at bounding box center [802, 442] width 14 height 14
checkbox input "false"
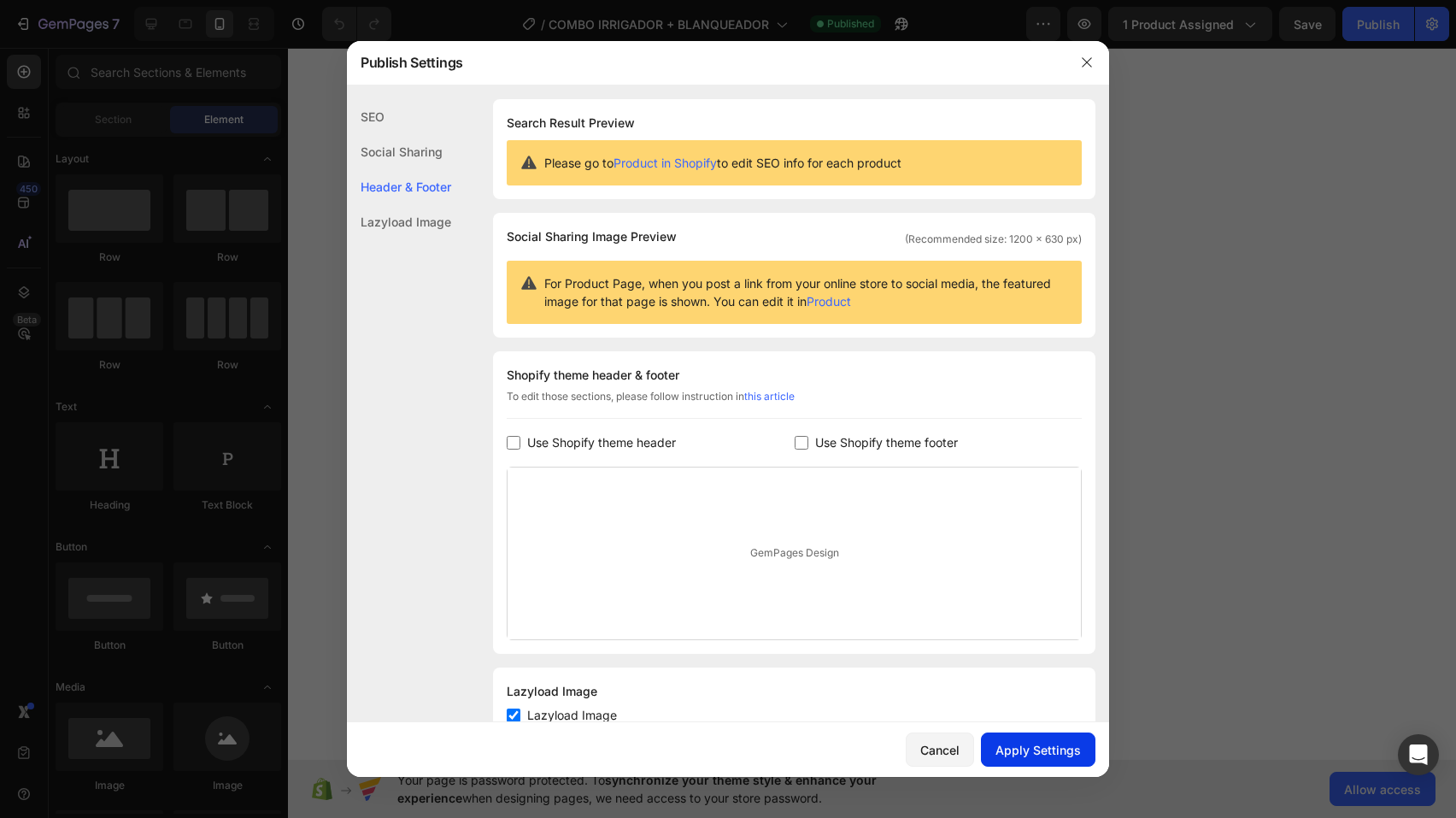
click at [1058, 758] on div "Apply Settings" at bounding box center [1038, 749] width 86 height 17
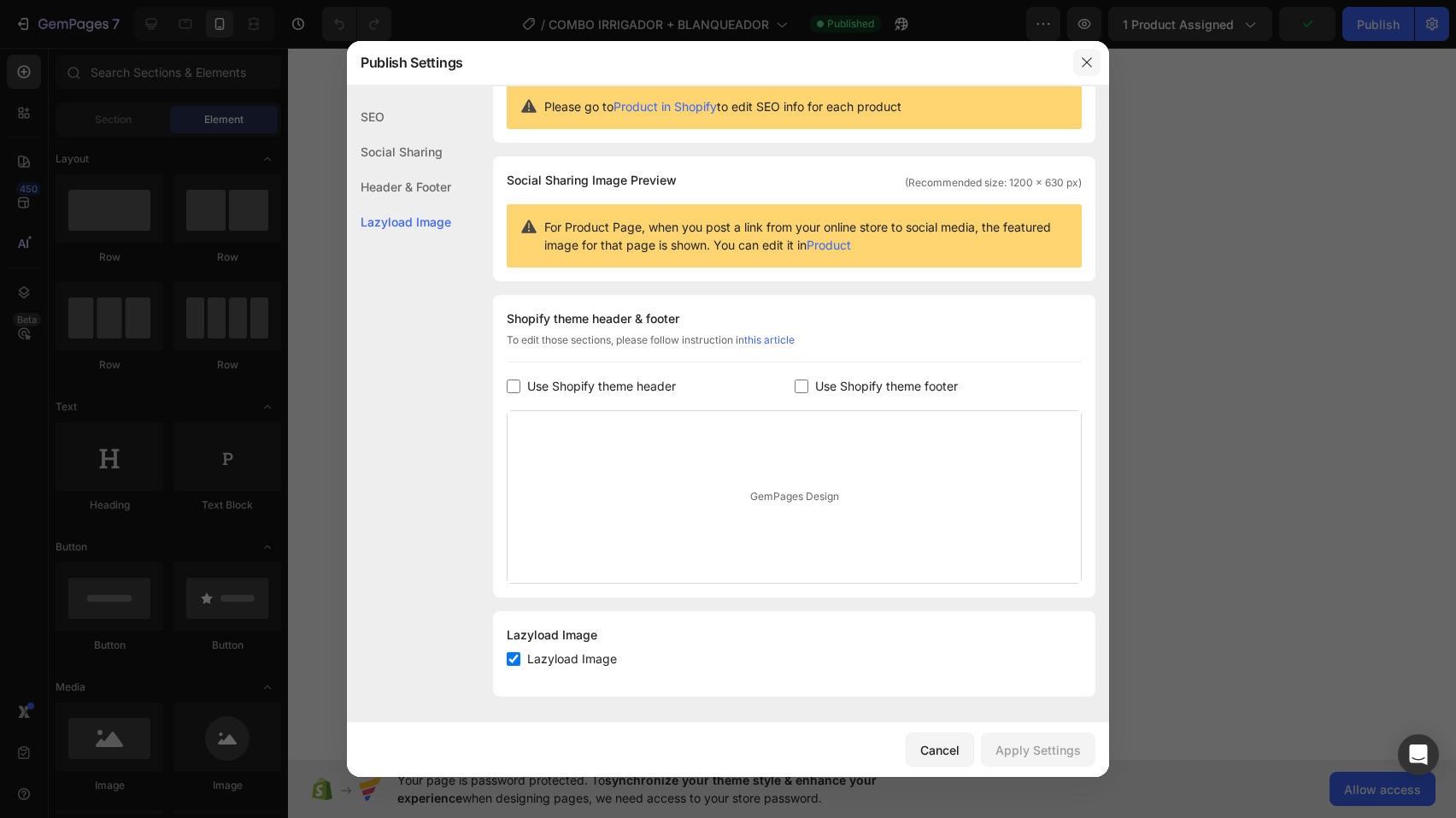
click at [1086, 70] on button "button" at bounding box center [1087, 62] width 27 height 27
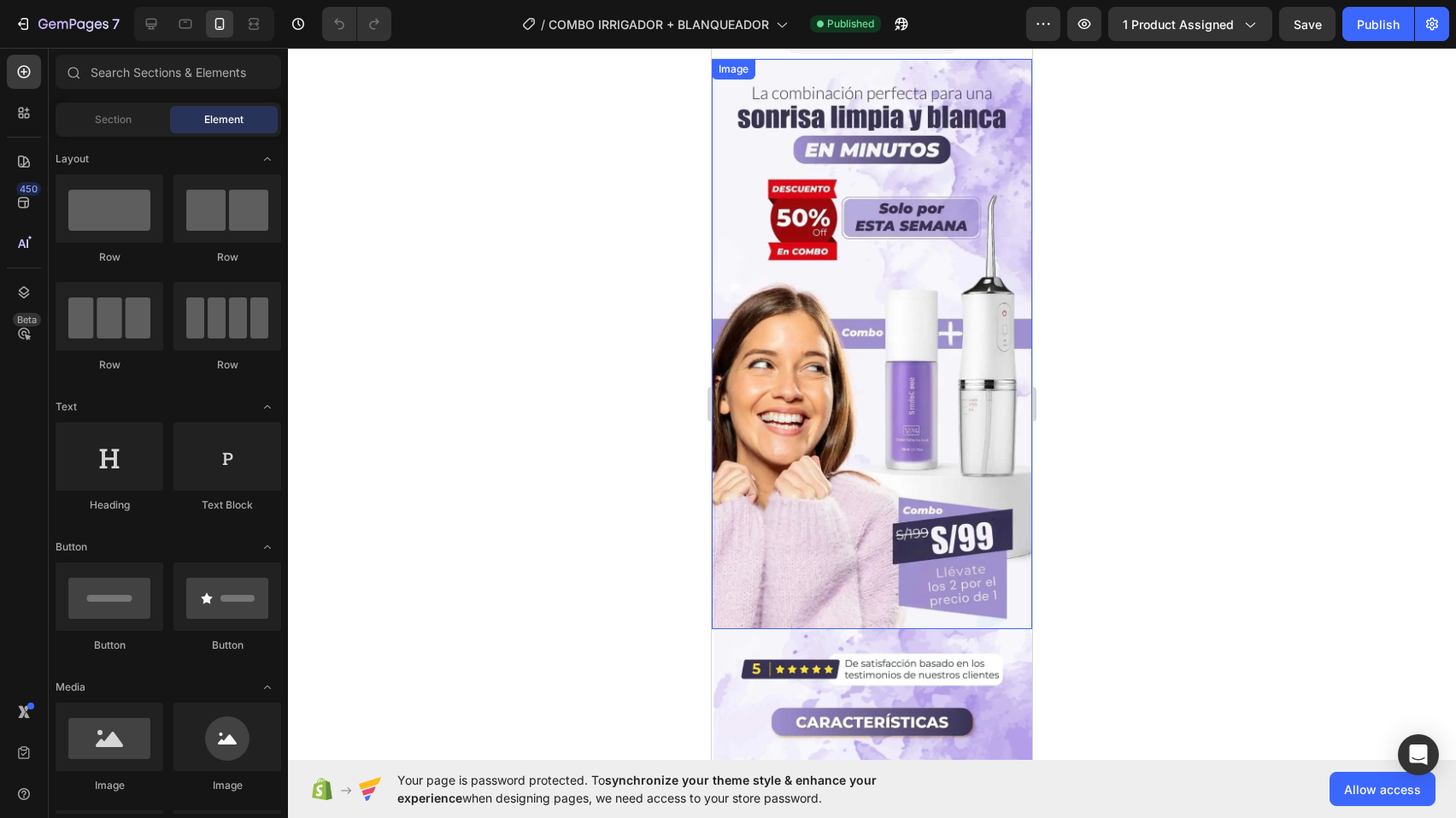
scroll to position [0, 0]
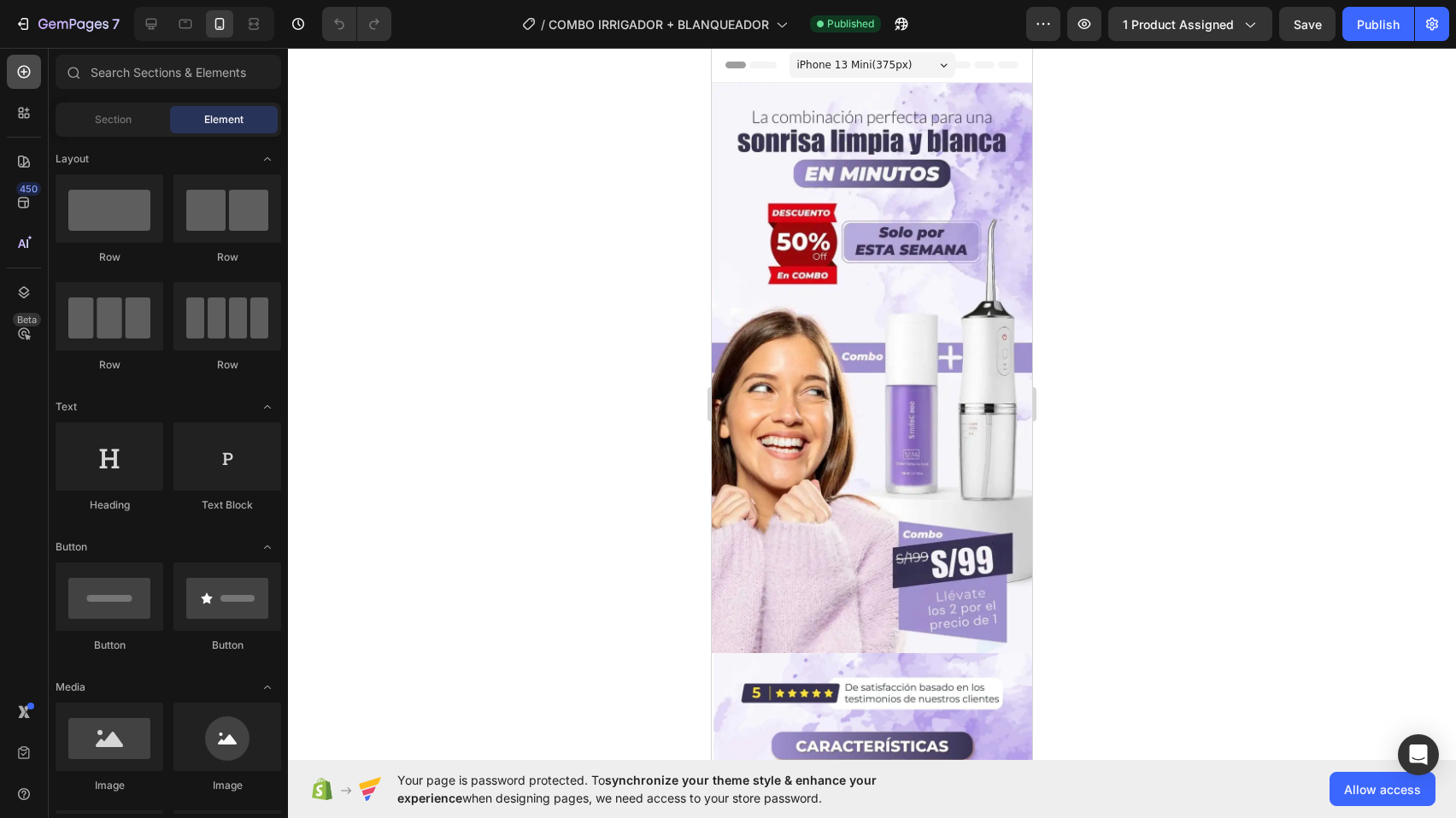
click at [22, 63] on icon at bounding box center [24, 72] width 17 height 17
click at [106, 69] on input "text" at bounding box center [168, 71] width 225 height 34
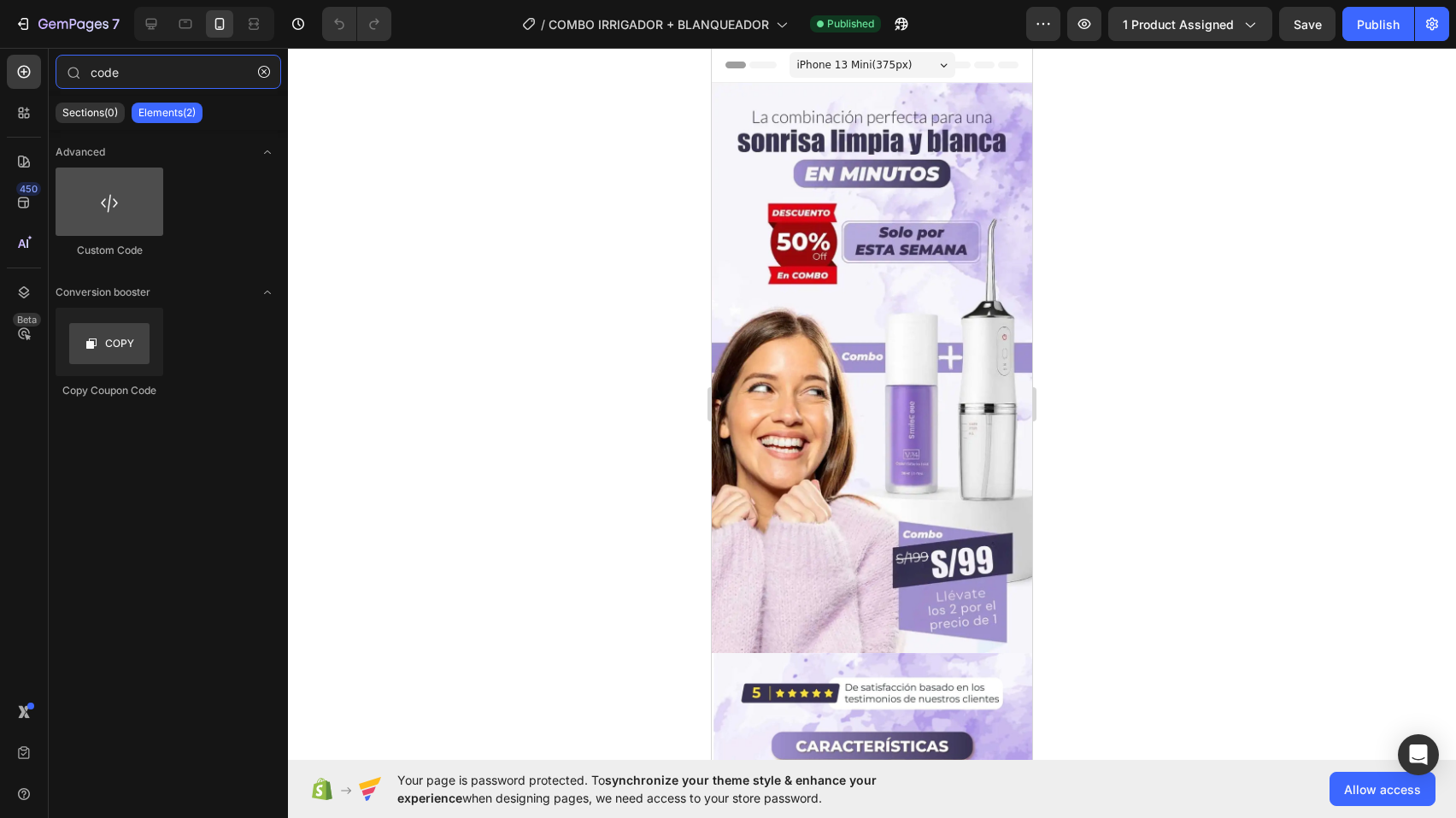
type input "code"
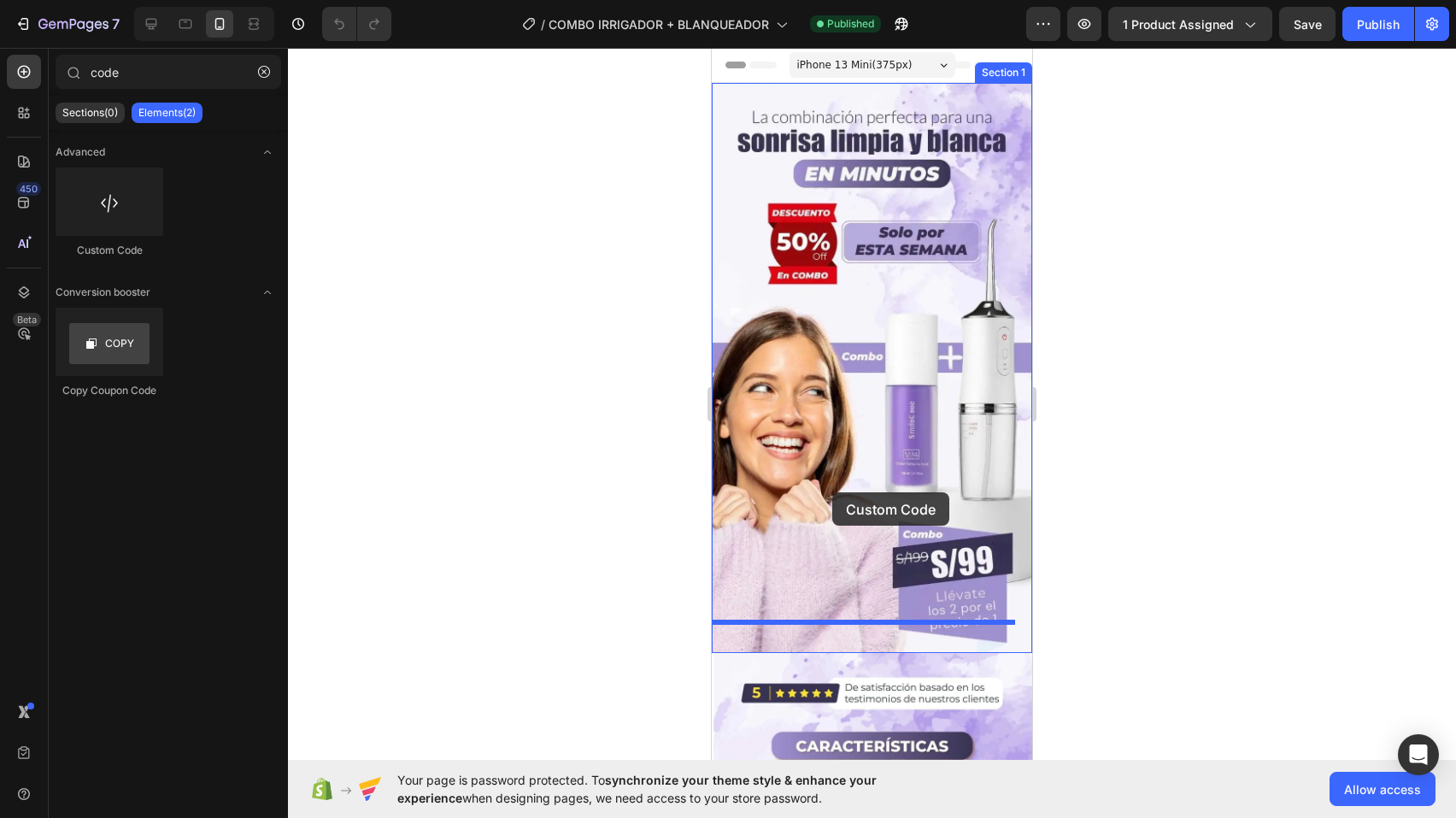
drag, startPoint x: 832, startPoint y: 272, endPoint x: 832, endPoint y: 492, distance: 220.0
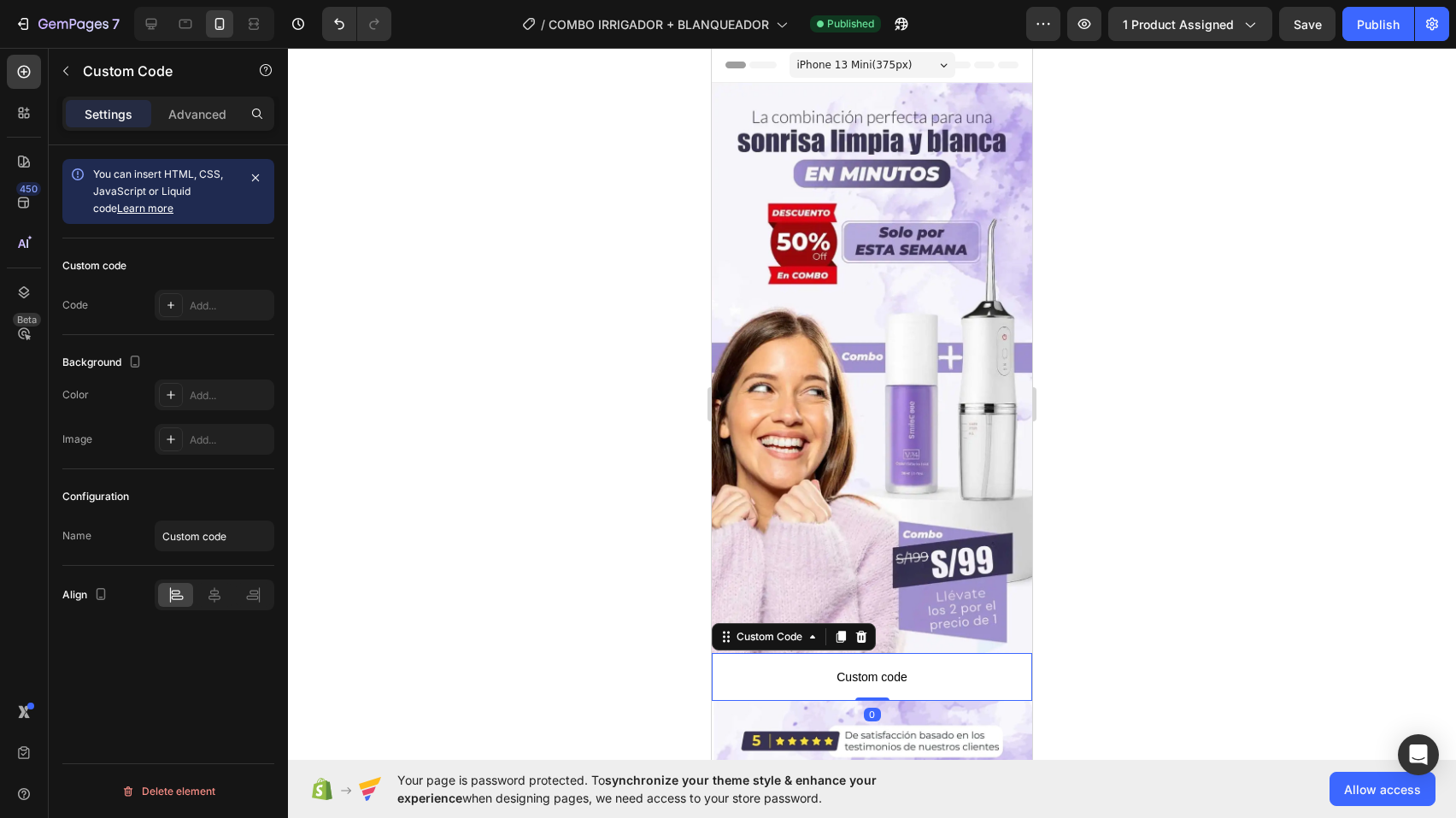
click at [719, 341] on img at bounding box center [872, 367] width 321 height 570
click at [812, 666] on span "Custom code" at bounding box center [872, 676] width 321 height 20
click at [221, 313] on div "Add..." at bounding box center [214, 305] width 120 height 31
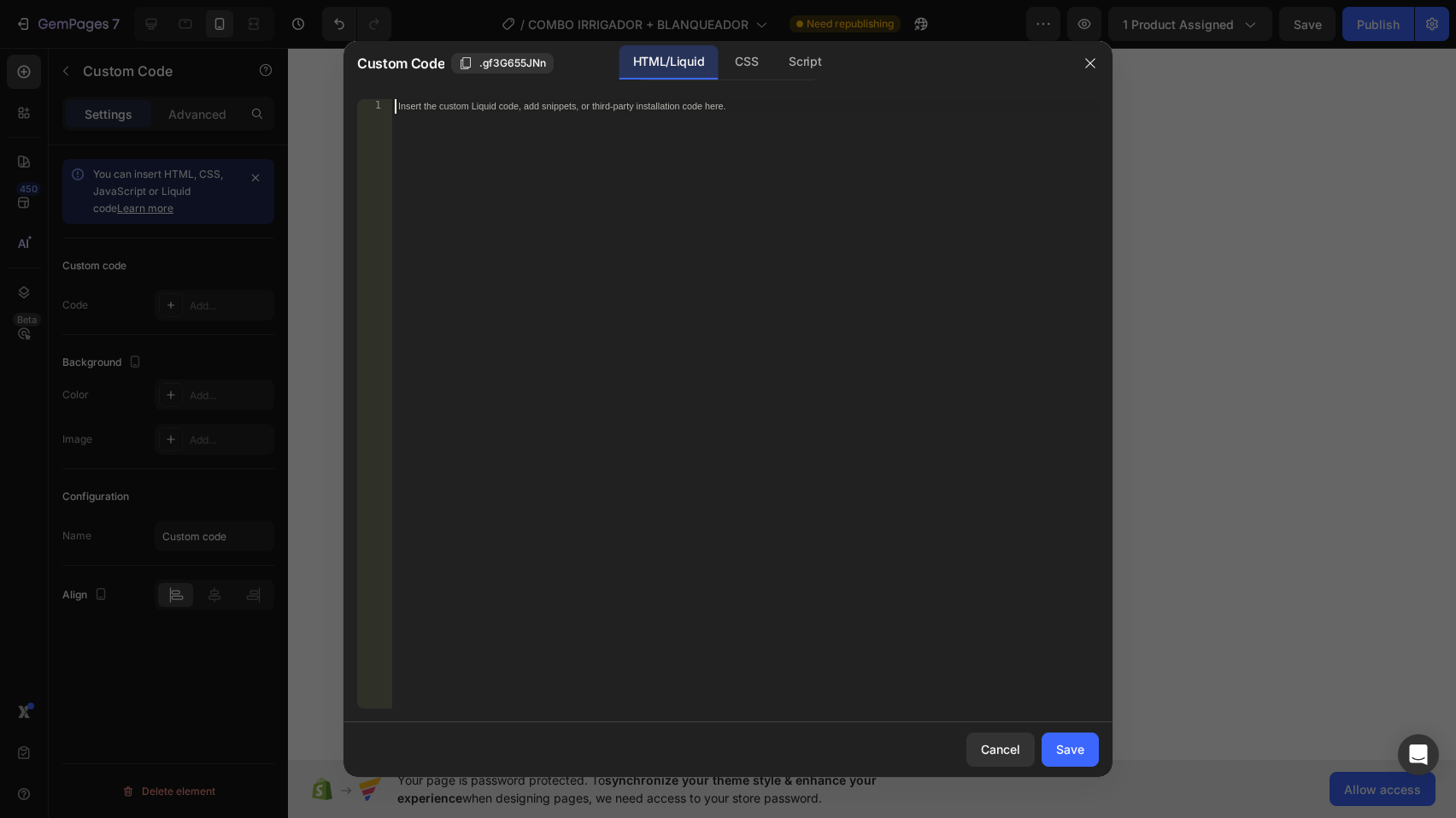
click at [584, 226] on div "Insert the custom Liquid code, add snippets, or third-party installation code h…" at bounding box center [745, 418] width 708 height 638
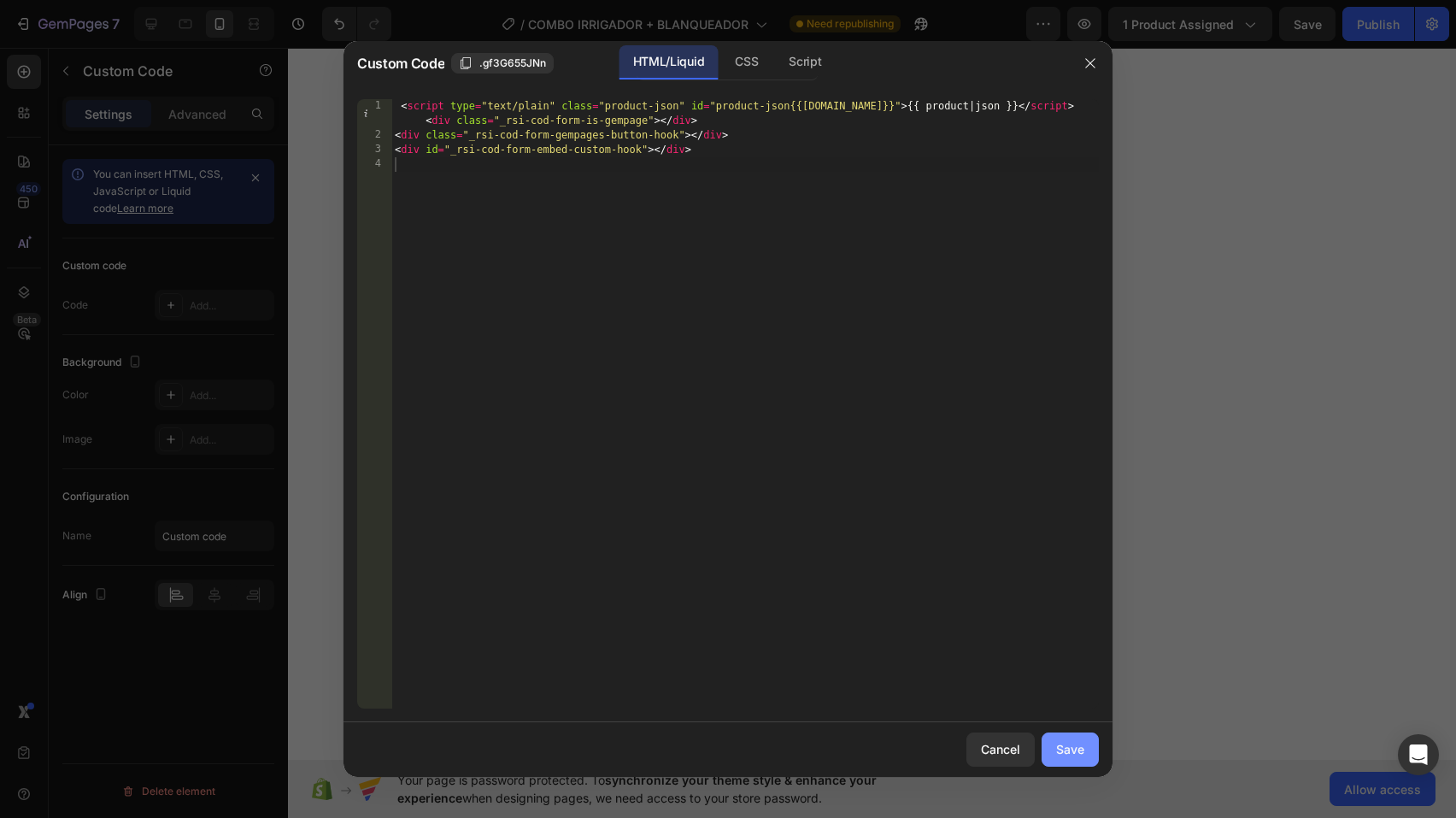
click at [1064, 748] on div "Save" at bounding box center [1070, 748] width 28 height 17
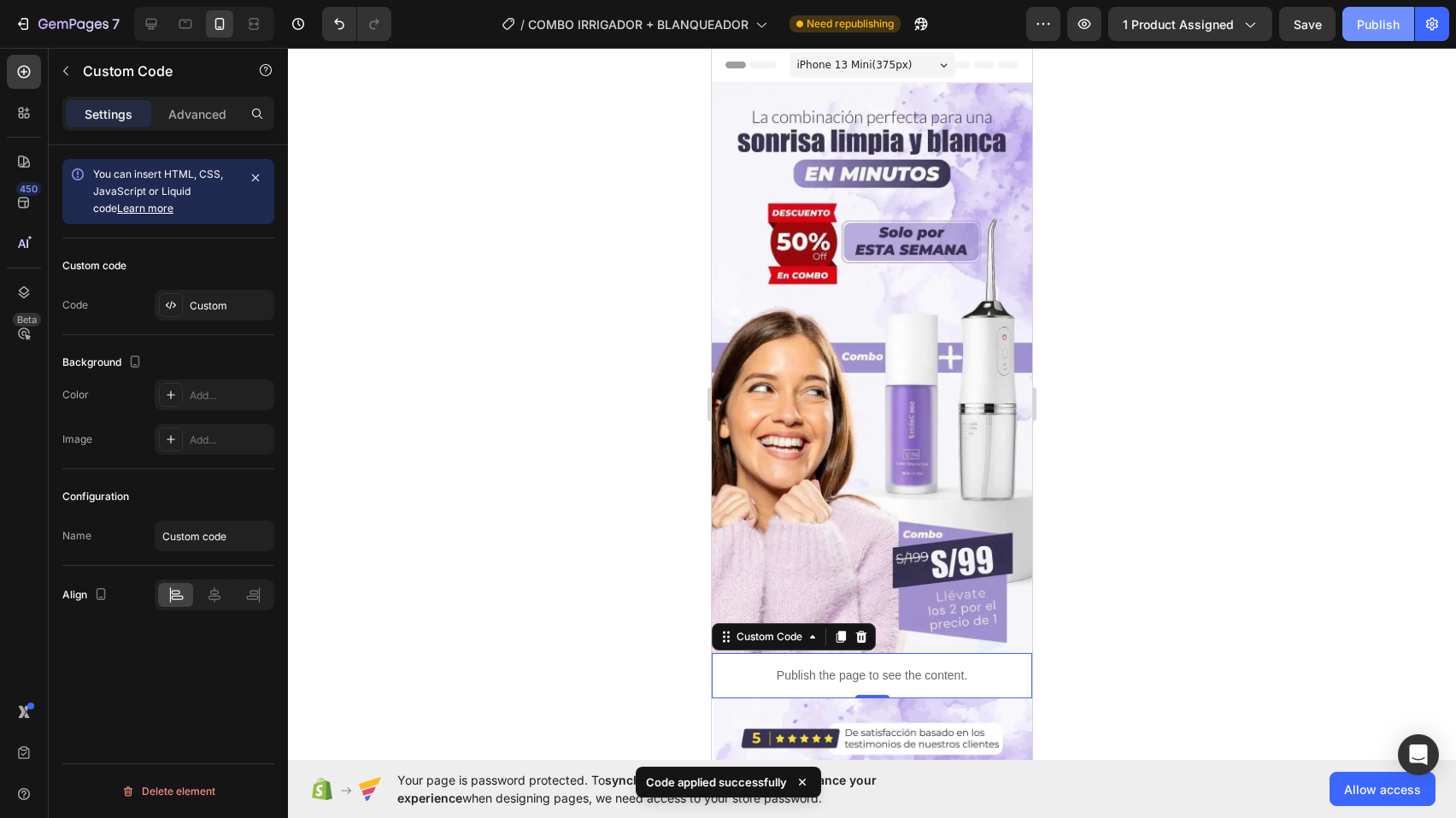
click at [1381, 32] on button "Publish" at bounding box center [1378, 23] width 72 height 34
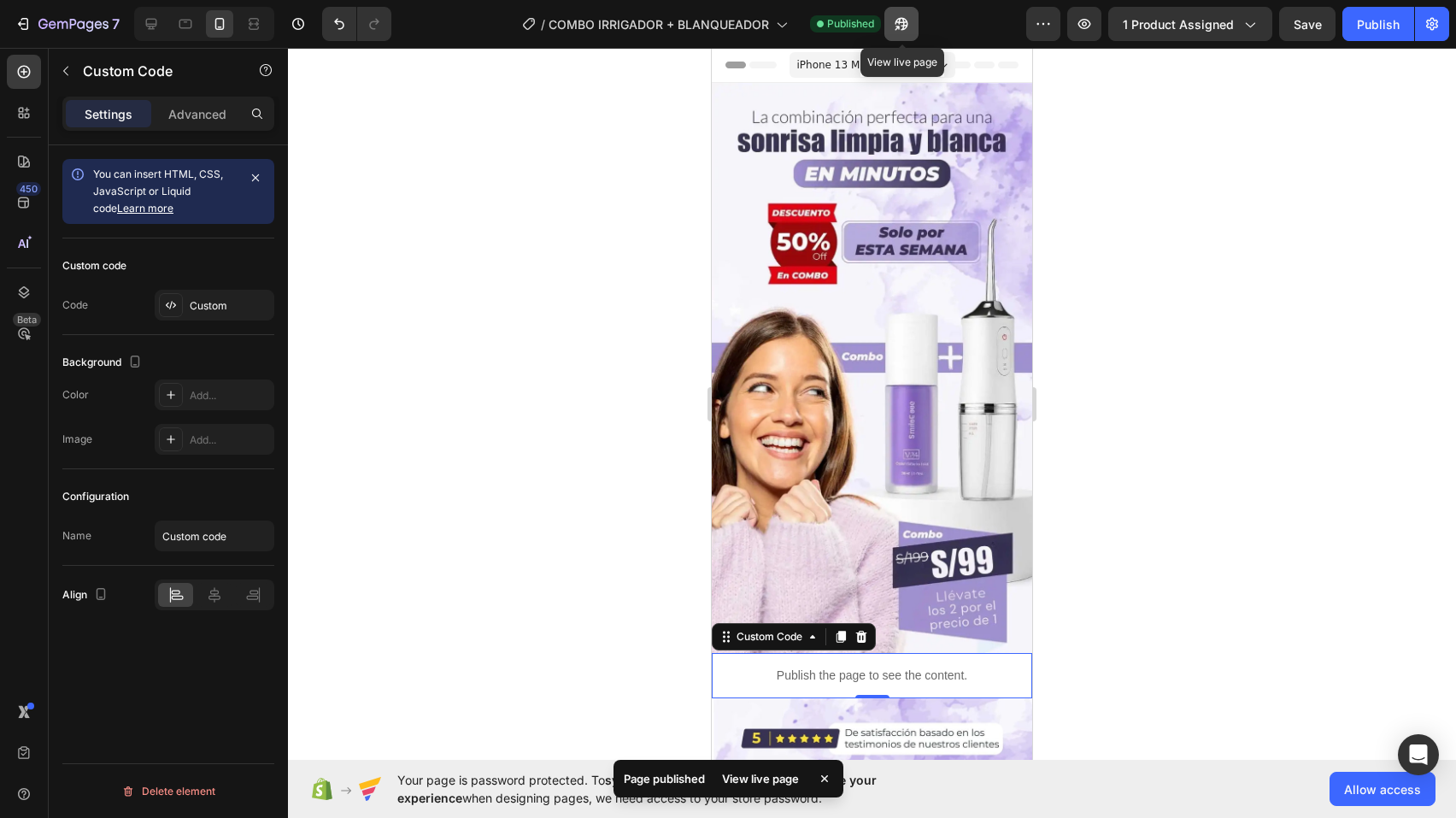
click at [898, 27] on icon "button" at bounding box center [897, 27] width 4 height 4
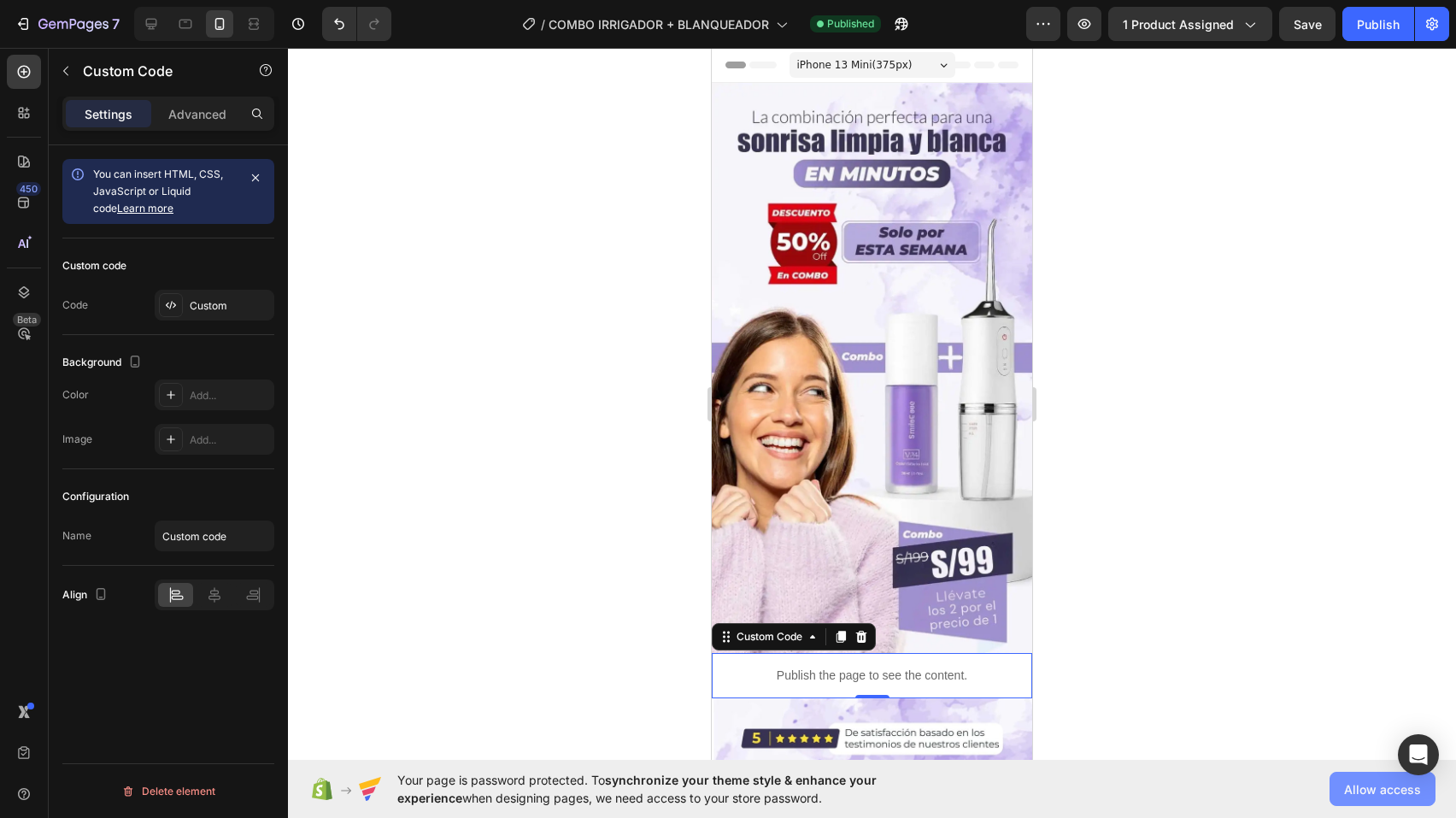
click at [1364, 787] on span "Allow access" at bounding box center [1382, 789] width 77 height 17
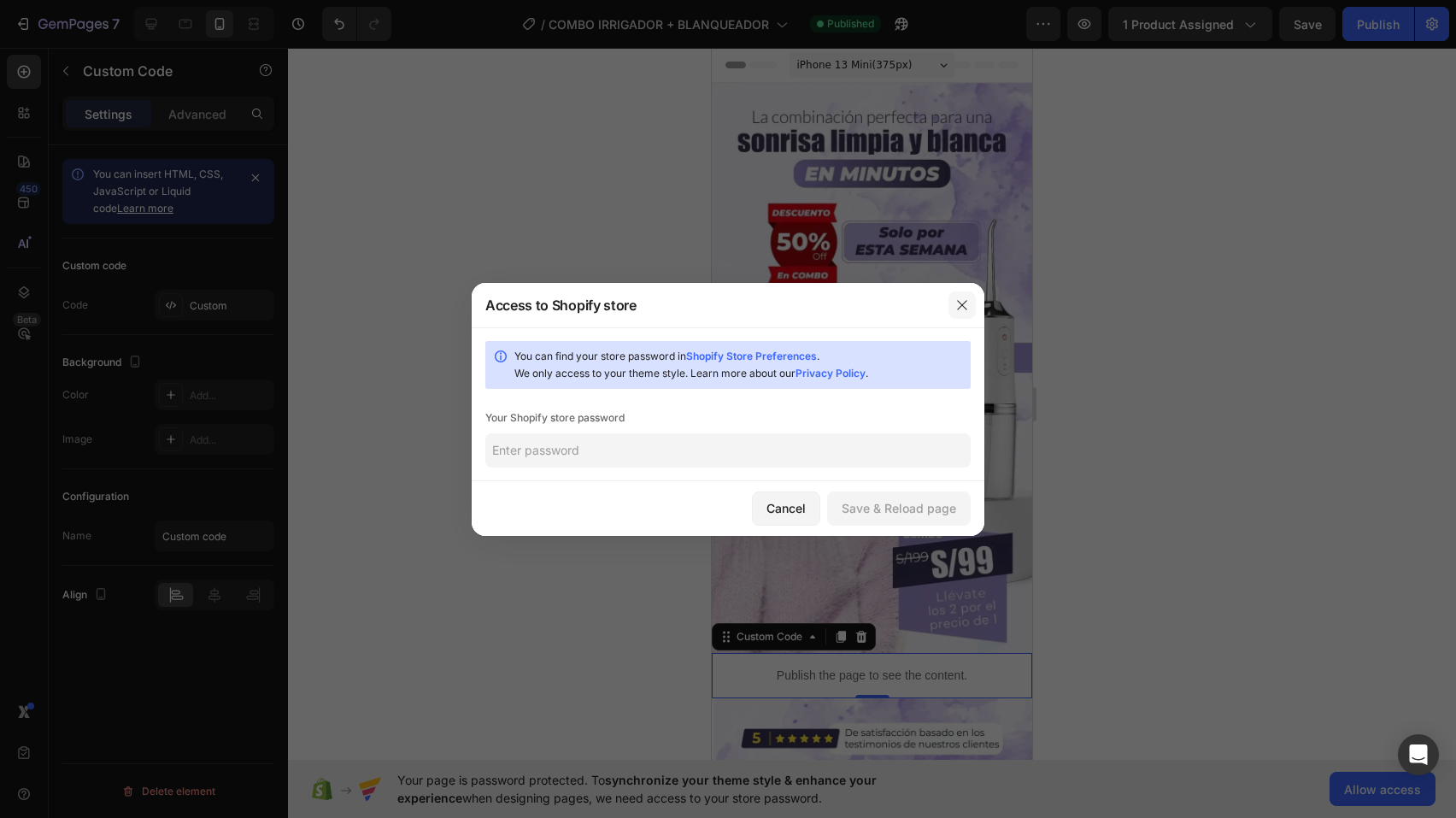
click at [961, 307] on icon "button" at bounding box center [962, 305] width 14 height 14
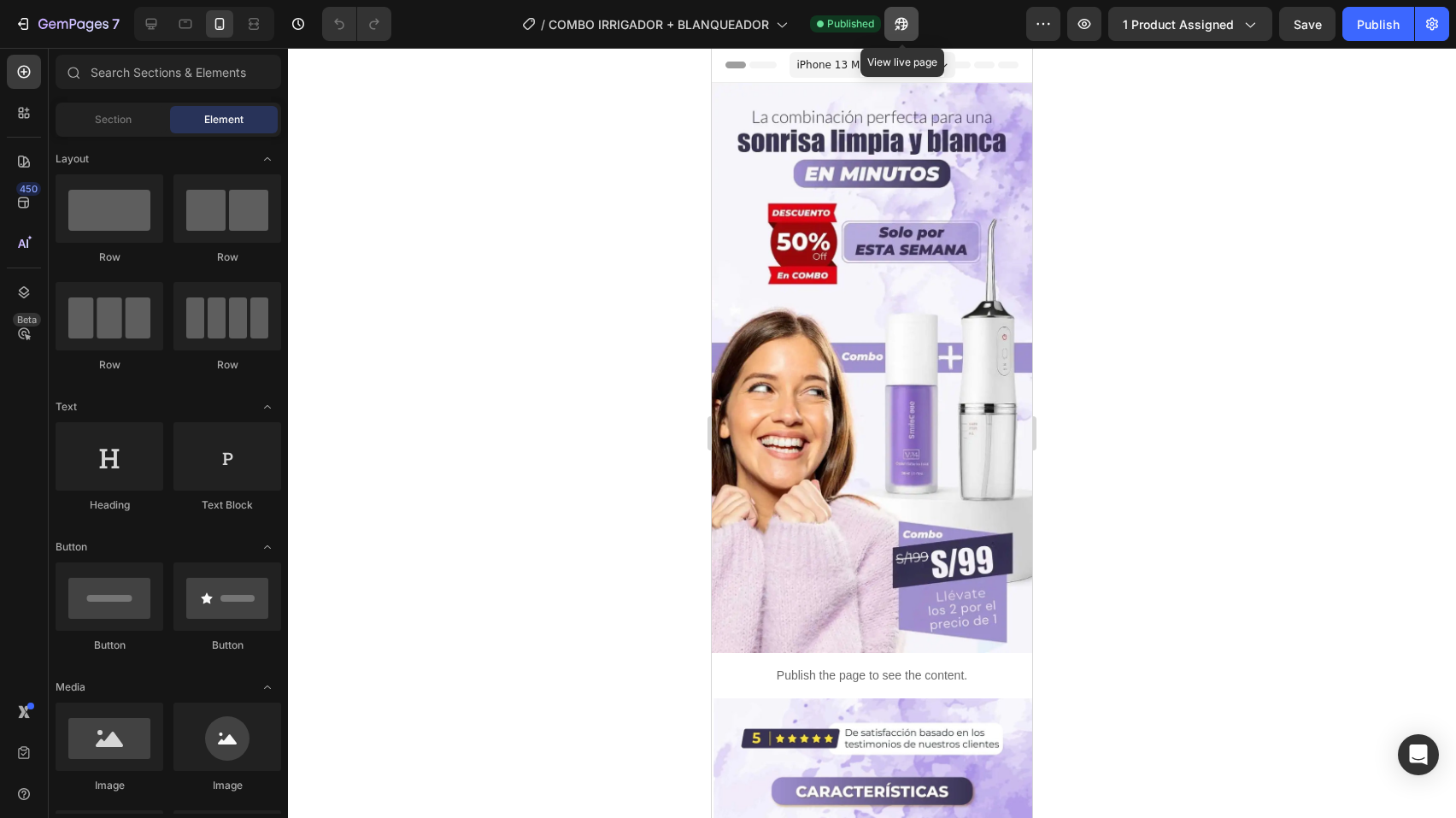
click at [912, 26] on button "button" at bounding box center [901, 23] width 34 height 34
click at [787, 666] on p "Publish the page to see the content." at bounding box center [872, 675] width 321 height 17
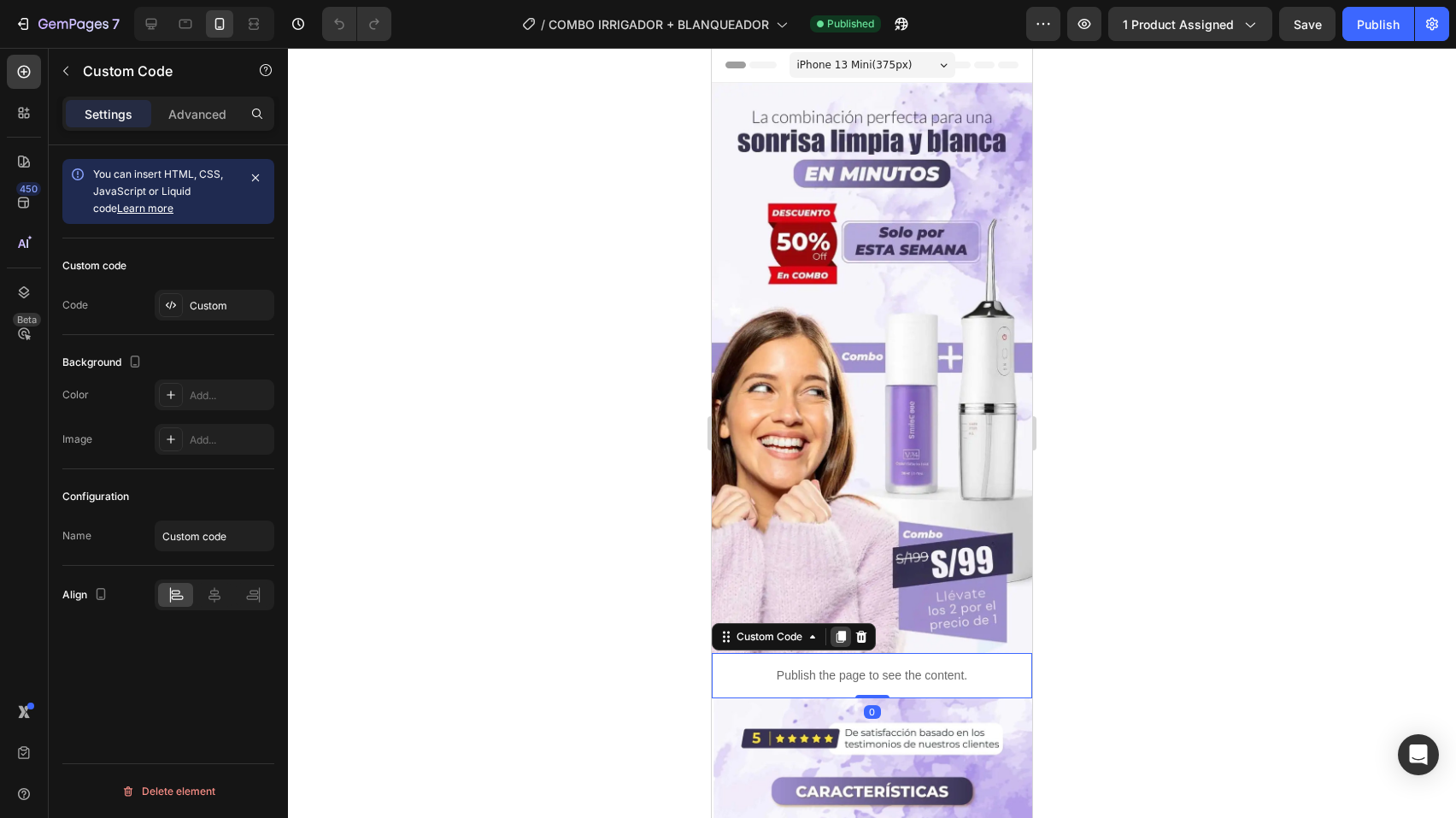
click at [849, 627] on div at bounding box center [841, 636] width 20 height 20
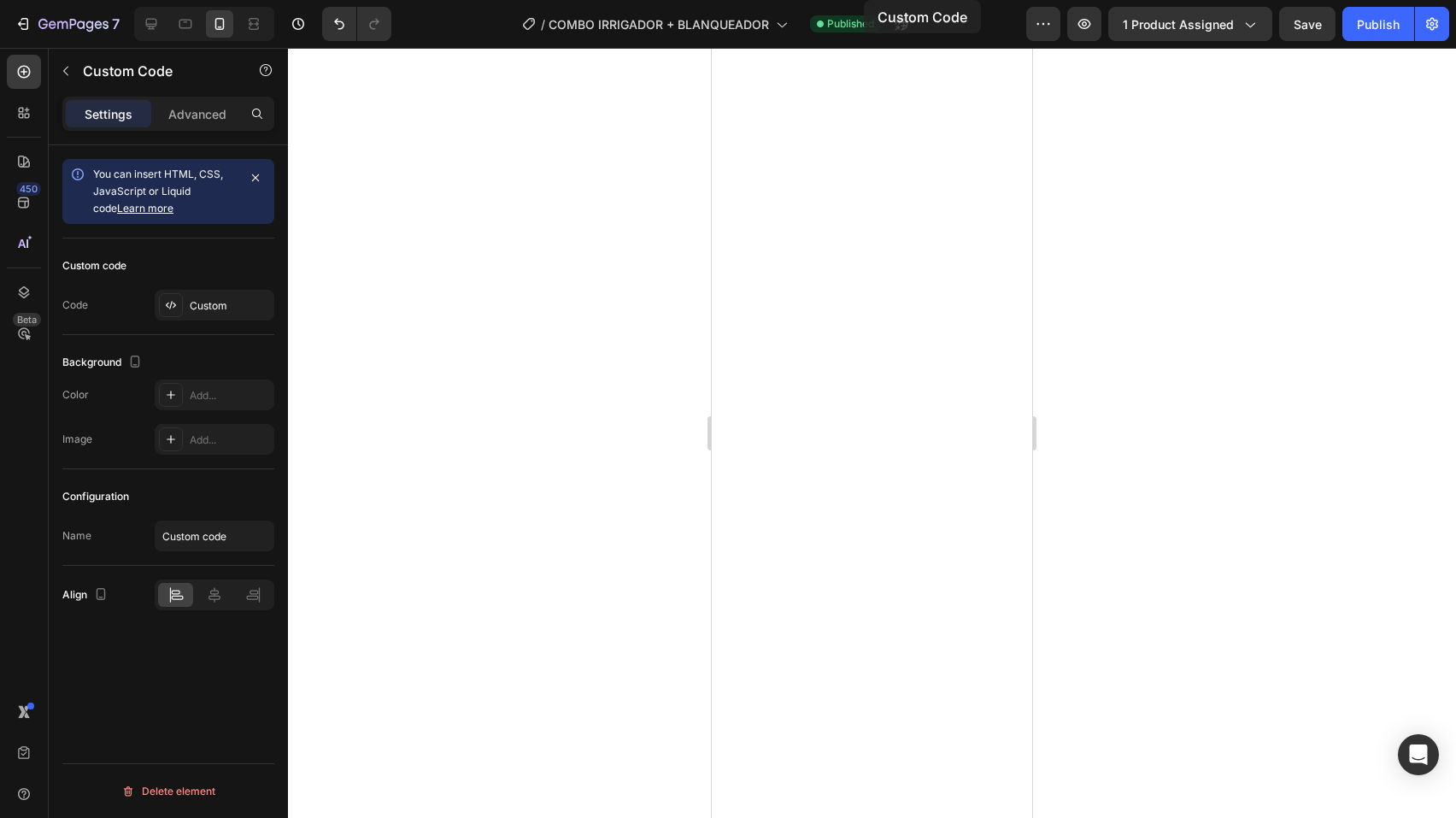
scroll to position [2198, 0]
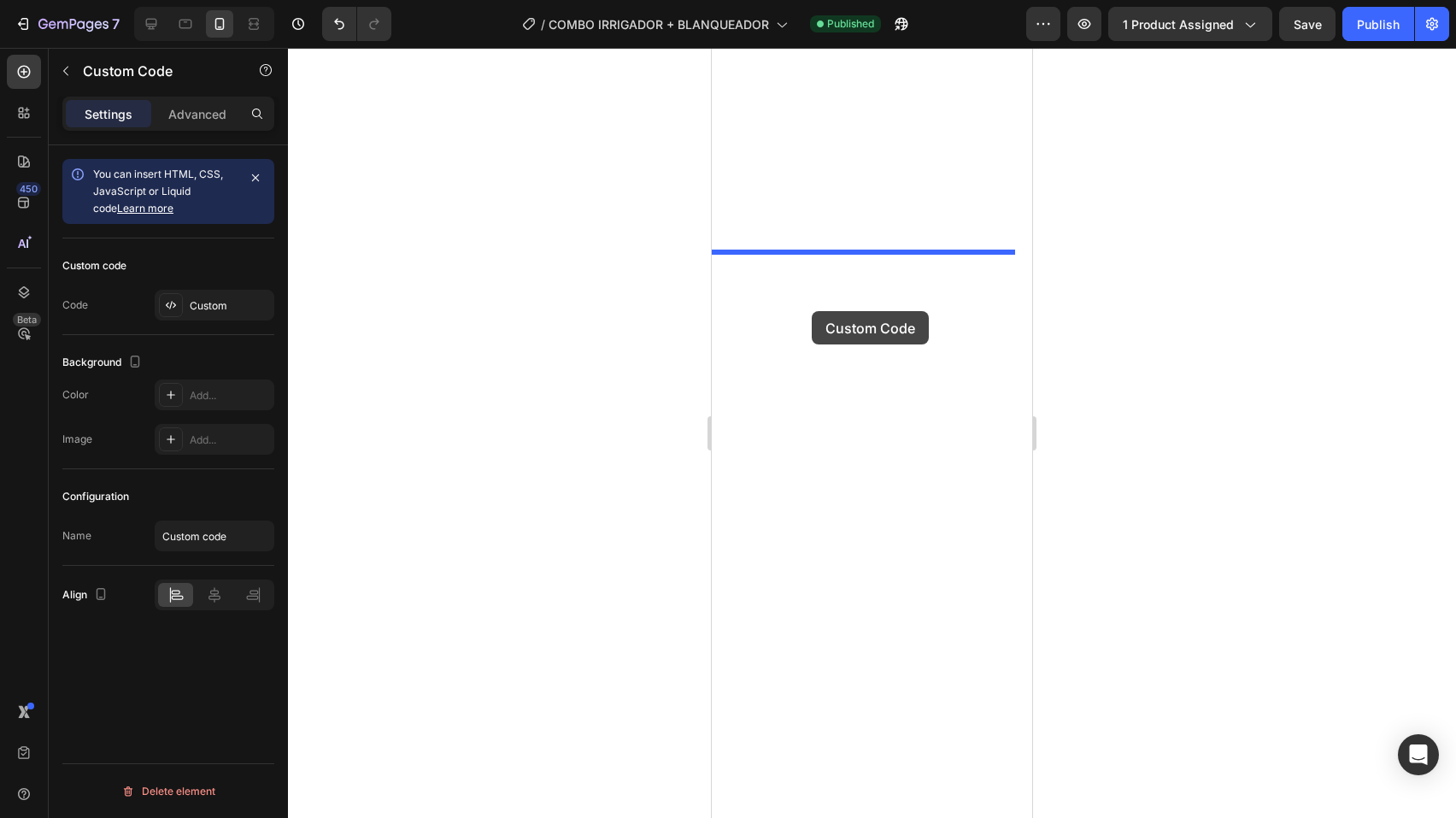
drag, startPoint x: 771, startPoint y: 599, endPoint x: 812, endPoint y: 311, distance: 290.9
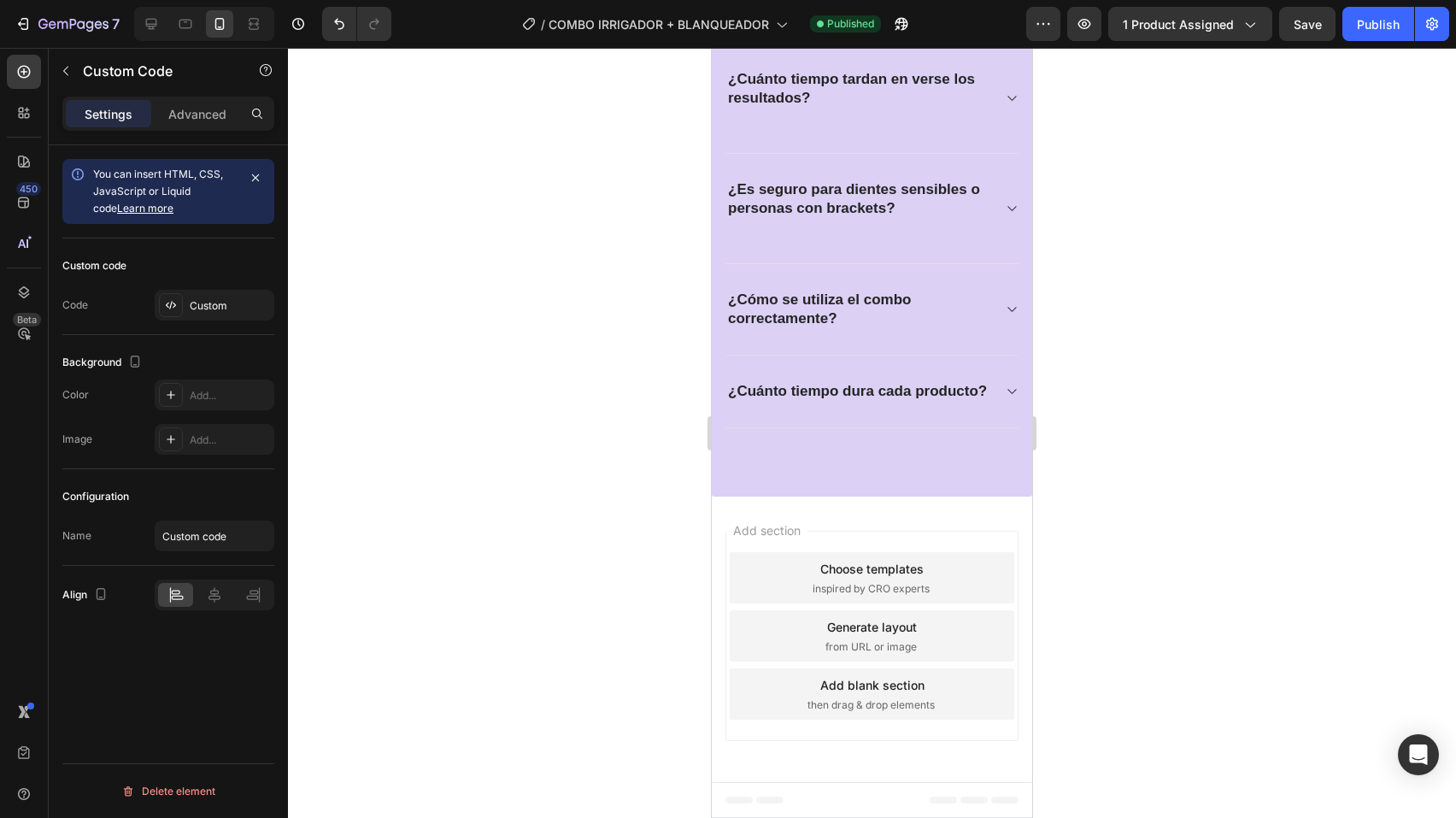
scroll to position [5740, 0]
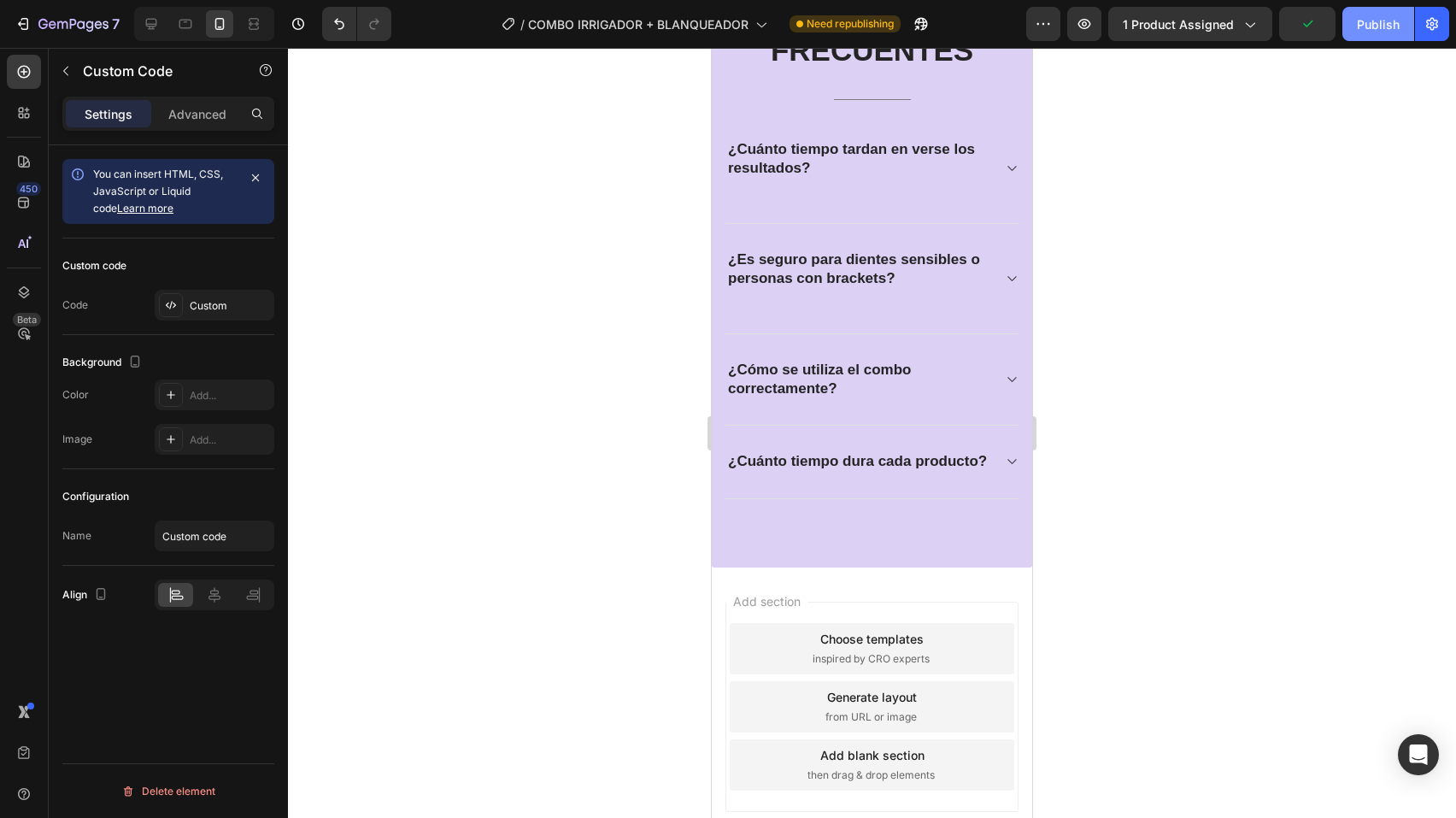
click at [1360, 14] on button "Publish" at bounding box center [1378, 23] width 72 height 34
click at [899, 25] on icon "button" at bounding box center [897, 27] width 4 height 4
